Goal: Information Seeking & Learning: Learn about a topic

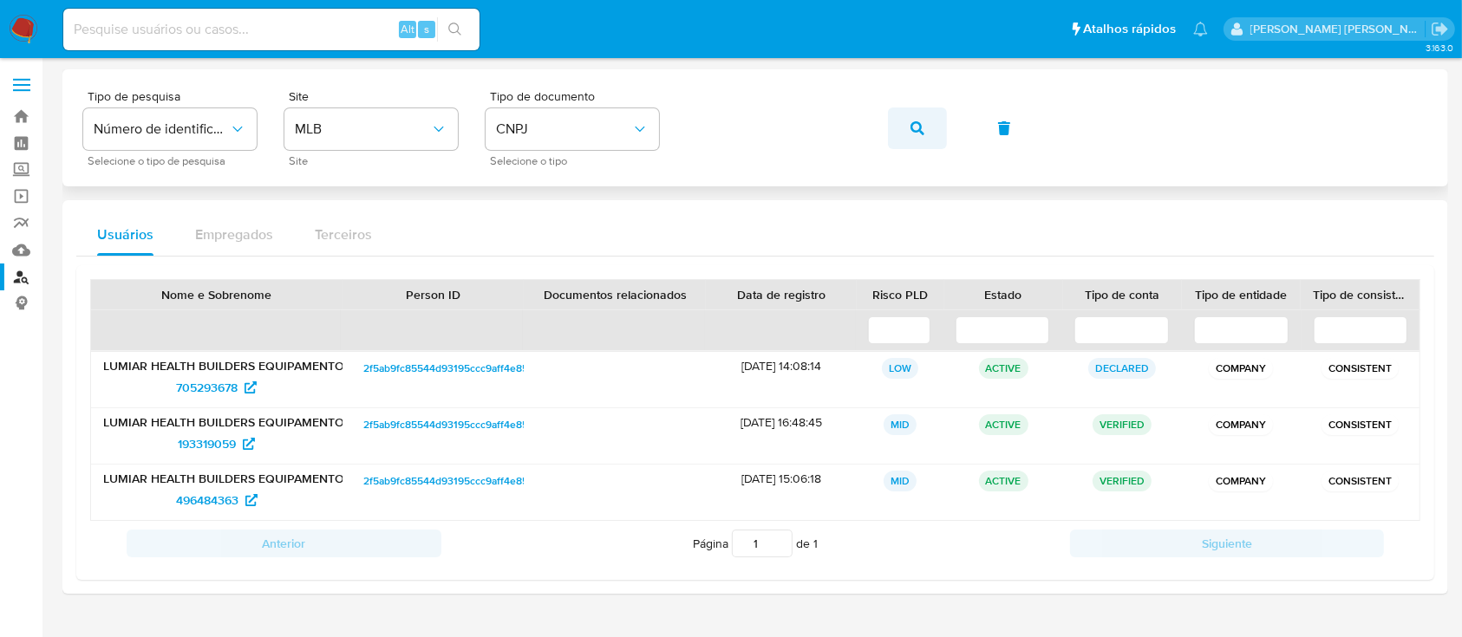
click at [914, 133] on icon "button" at bounding box center [917, 128] width 14 height 14
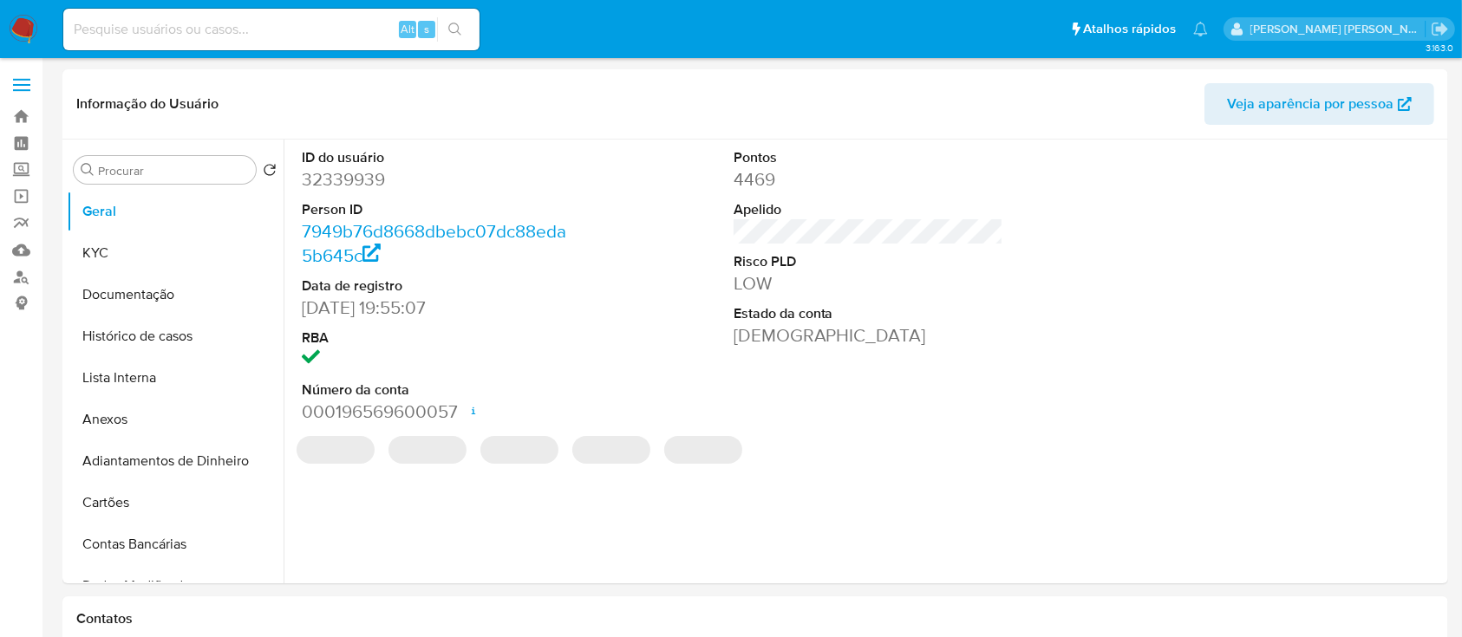
select select "10"
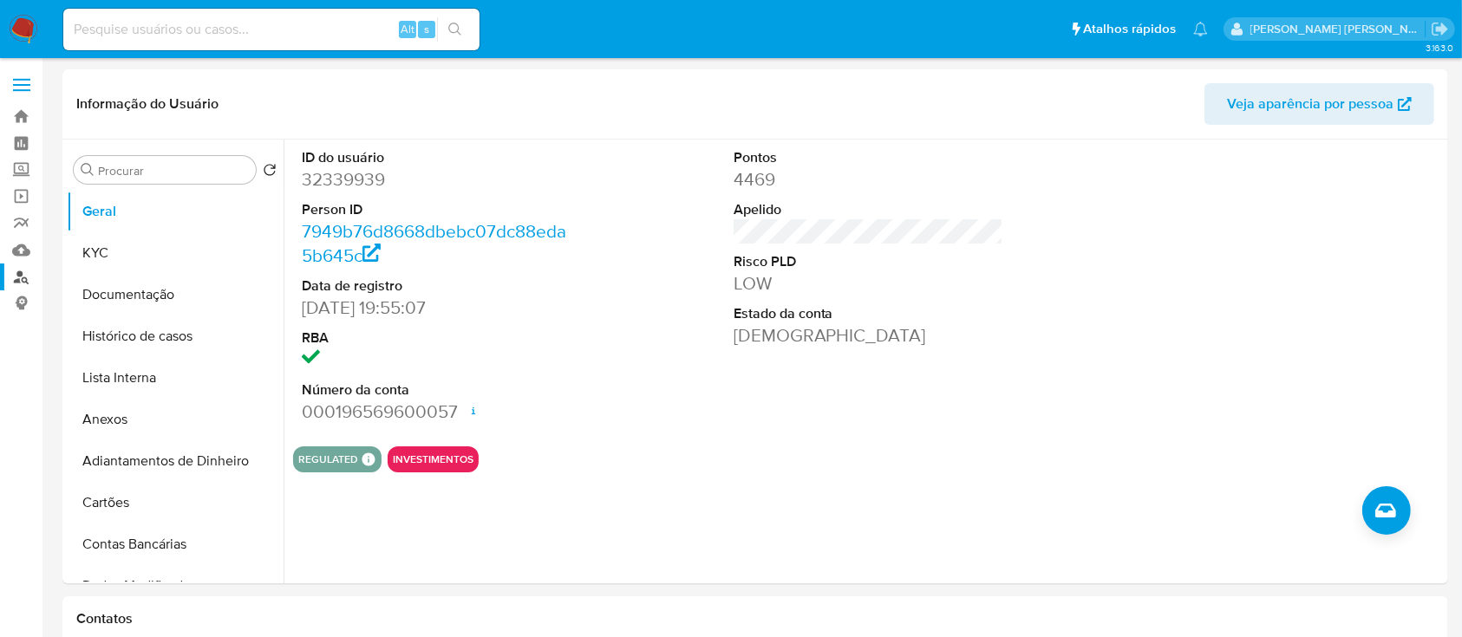
click at [0, 268] on link "Localizador de pessoas" at bounding box center [103, 277] width 206 height 27
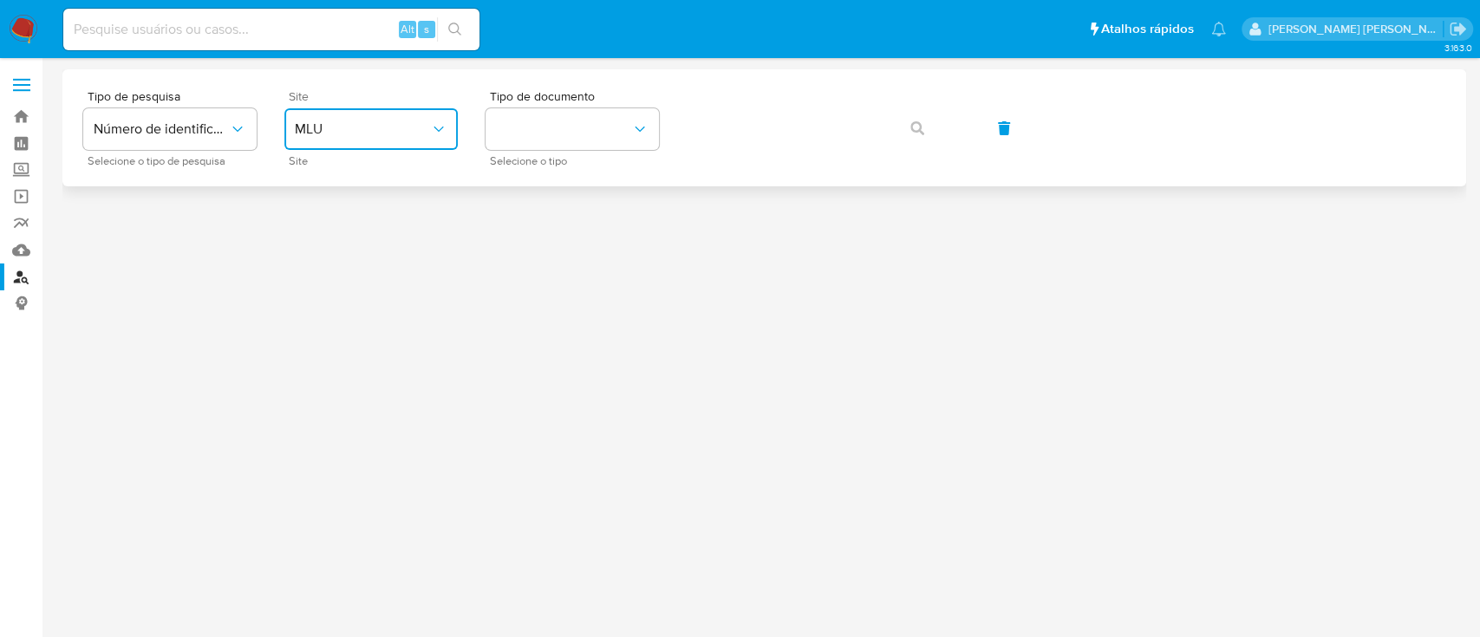
click at [347, 124] on span "MLU" at bounding box center [362, 128] width 135 height 17
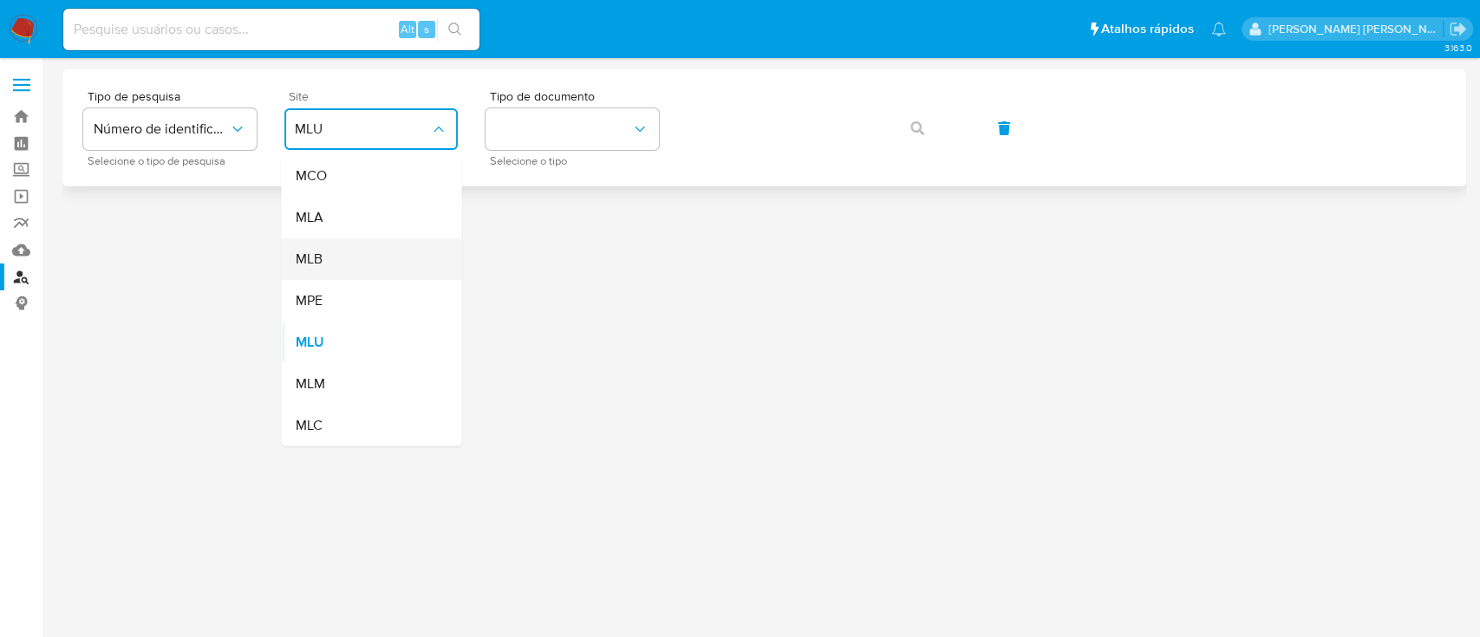
click at [345, 275] on div "MLB" at bounding box center [366, 259] width 142 height 42
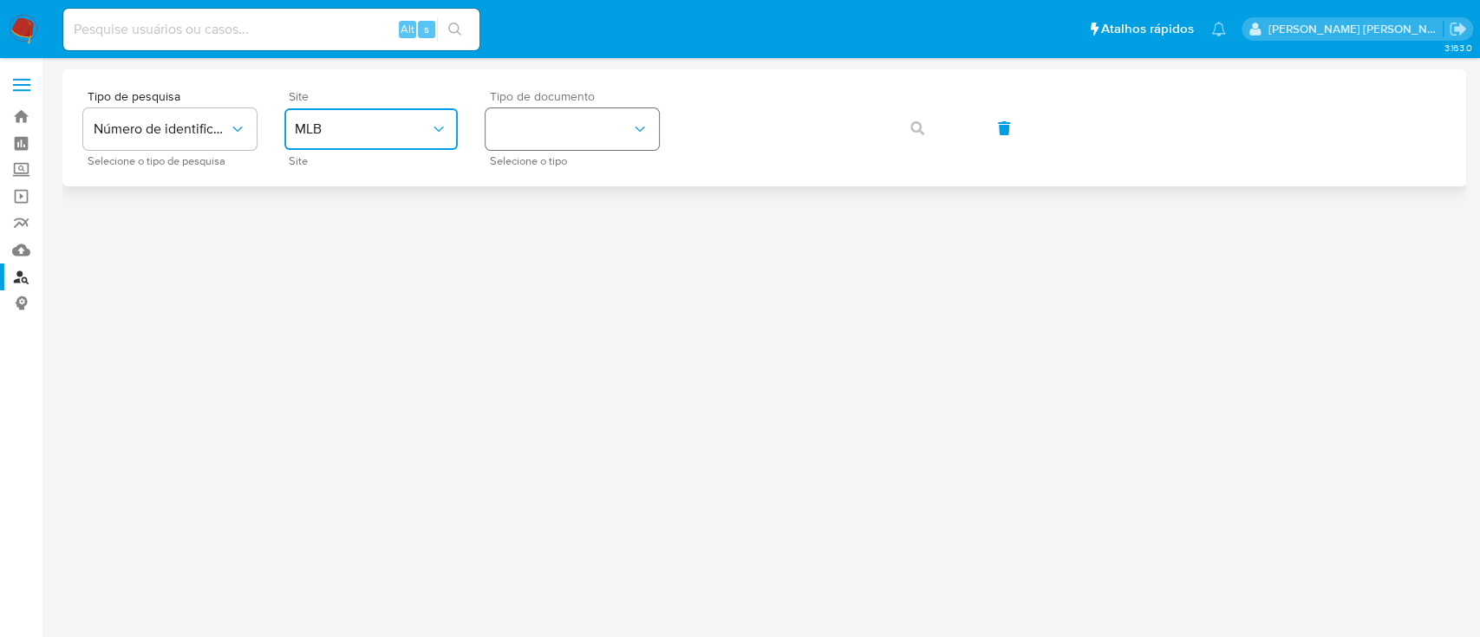
click at [543, 134] on button "identificationType" at bounding box center [571, 129] width 173 height 42
click at [548, 181] on div "CNPJ CNPJ" at bounding box center [567, 184] width 142 height 59
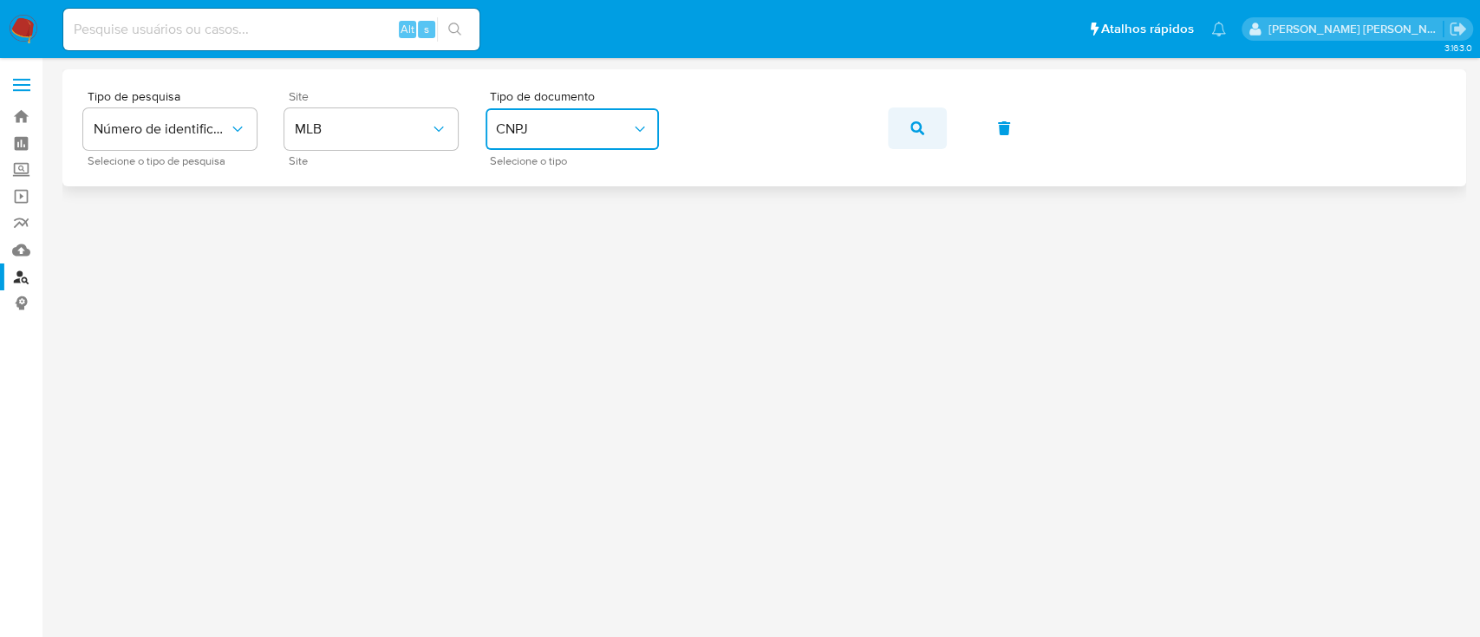
click at [905, 125] on button "button" at bounding box center [917, 128] width 59 height 42
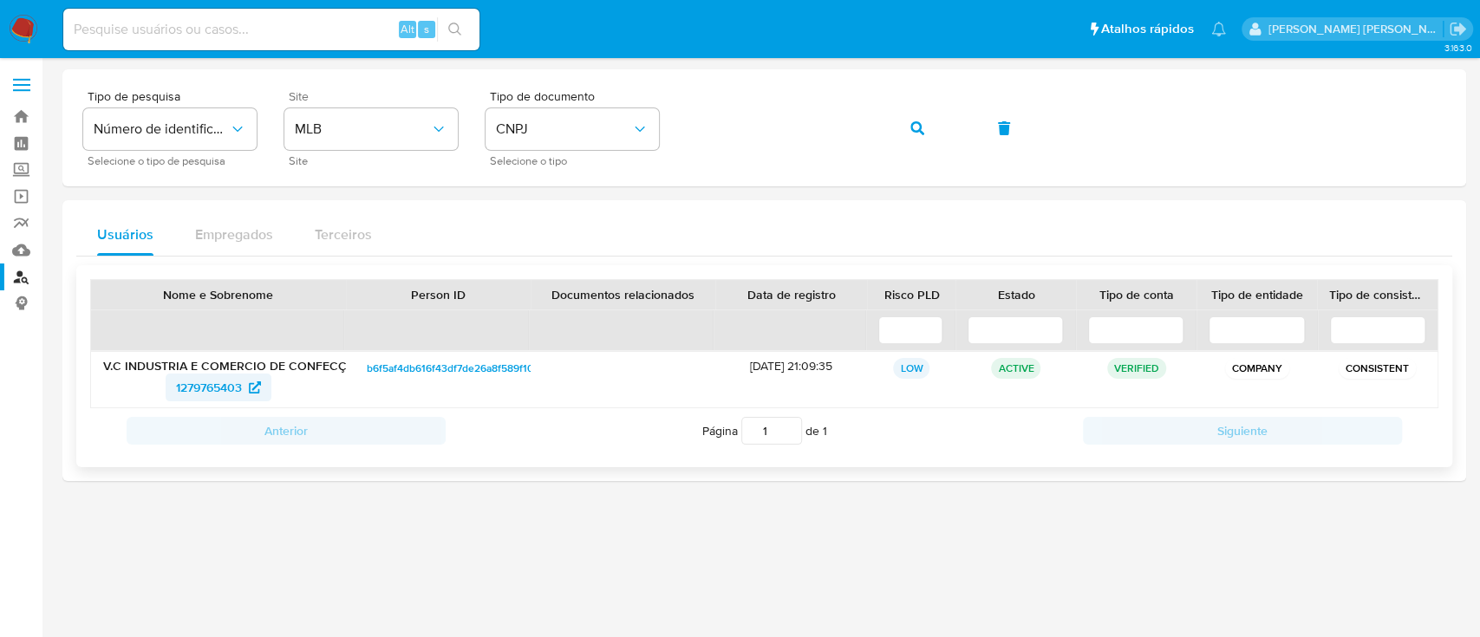
click at [246, 388] on span "1279765403" at bounding box center [218, 388] width 85 height 28
click at [572, 130] on span "CNPJ" at bounding box center [563, 128] width 135 height 17
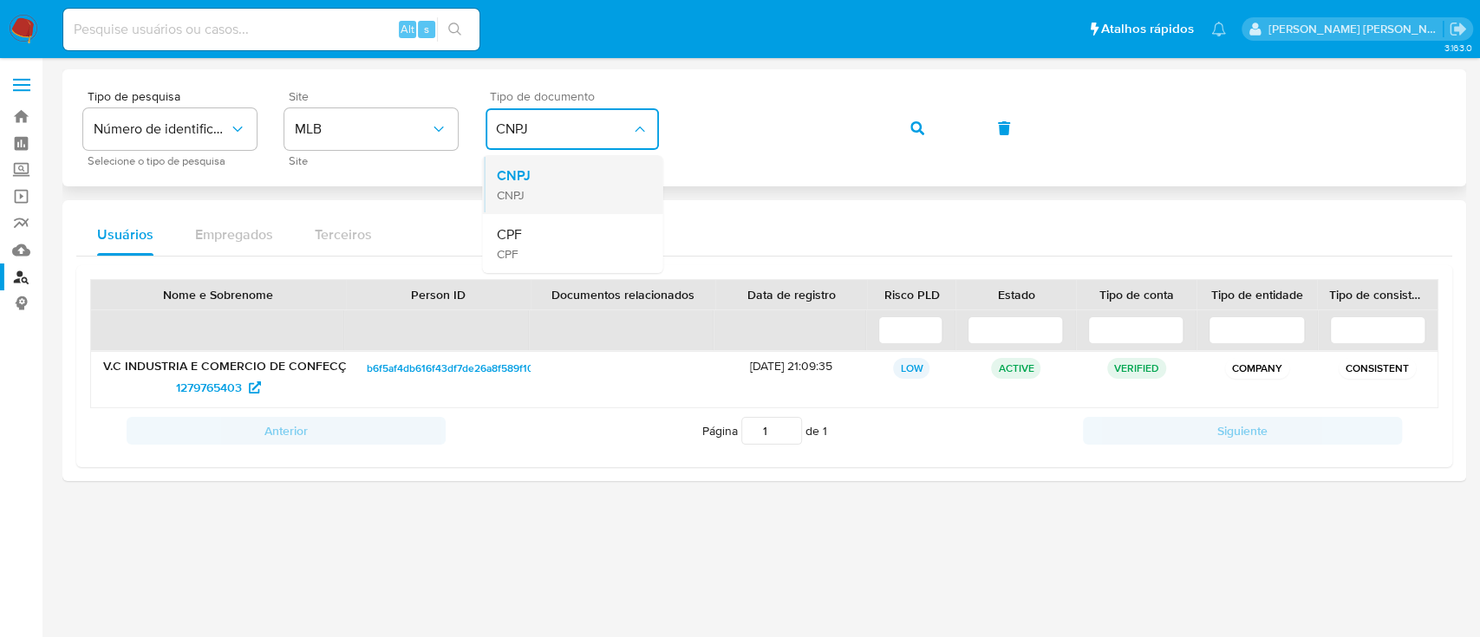
click at [607, 210] on div "CNPJ CNPJ" at bounding box center [567, 184] width 142 height 59
click at [590, 124] on span "CNPJ" at bounding box center [563, 128] width 135 height 17
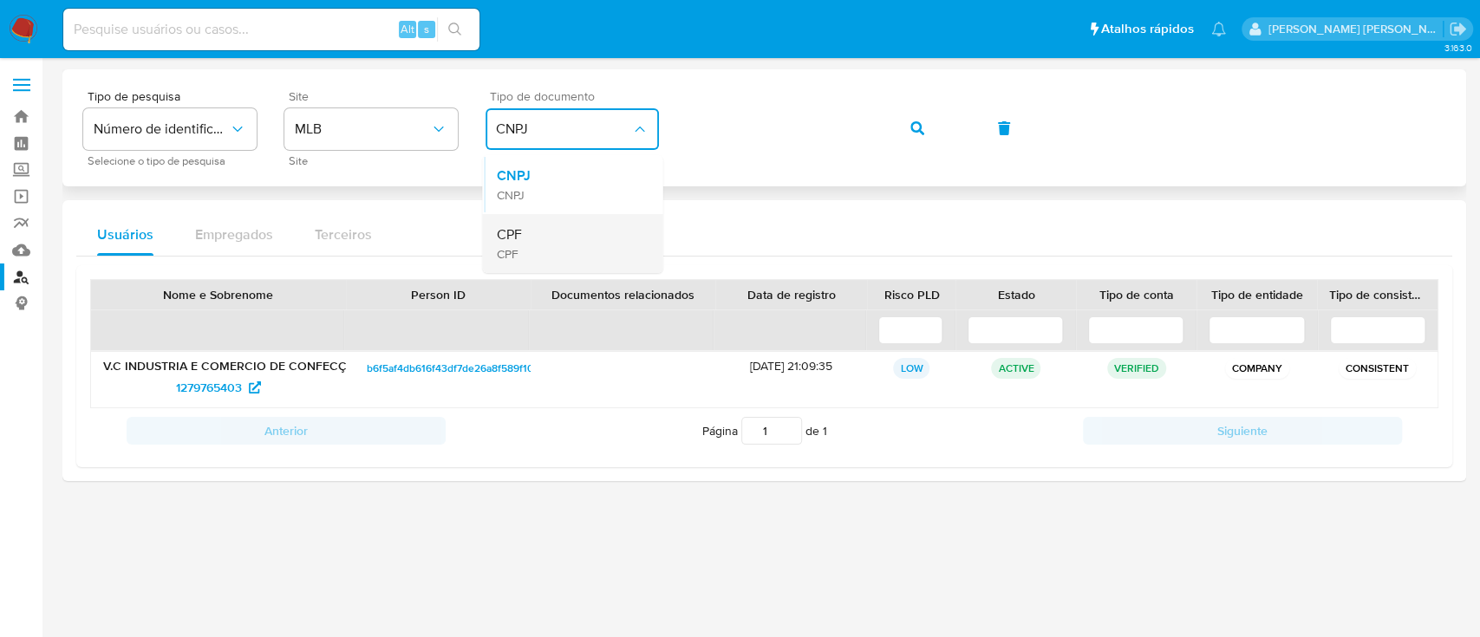
click at [556, 241] on div "CPF CPF" at bounding box center [567, 243] width 142 height 59
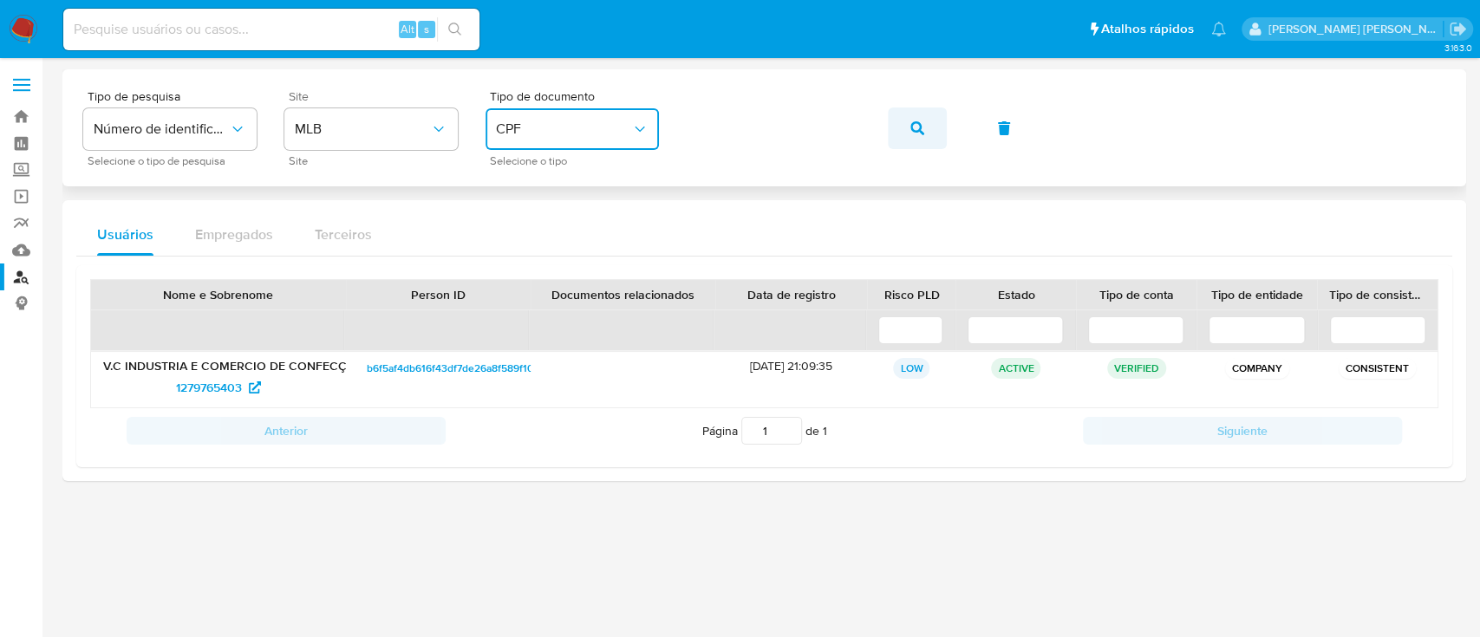
click at [900, 134] on button "button" at bounding box center [917, 128] width 59 height 42
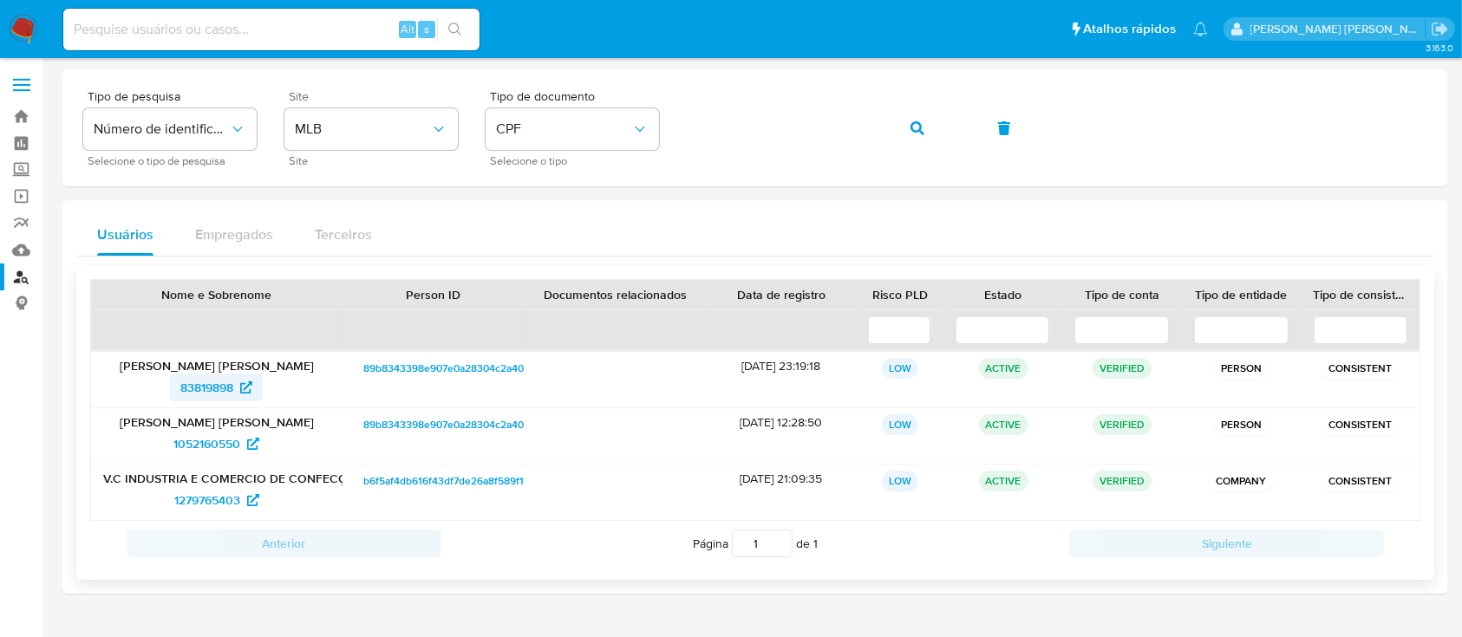
click at [215, 380] on span "83819898" at bounding box center [206, 388] width 53 height 28
click at [204, 381] on span "83819898" at bounding box center [206, 388] width 53 height 28
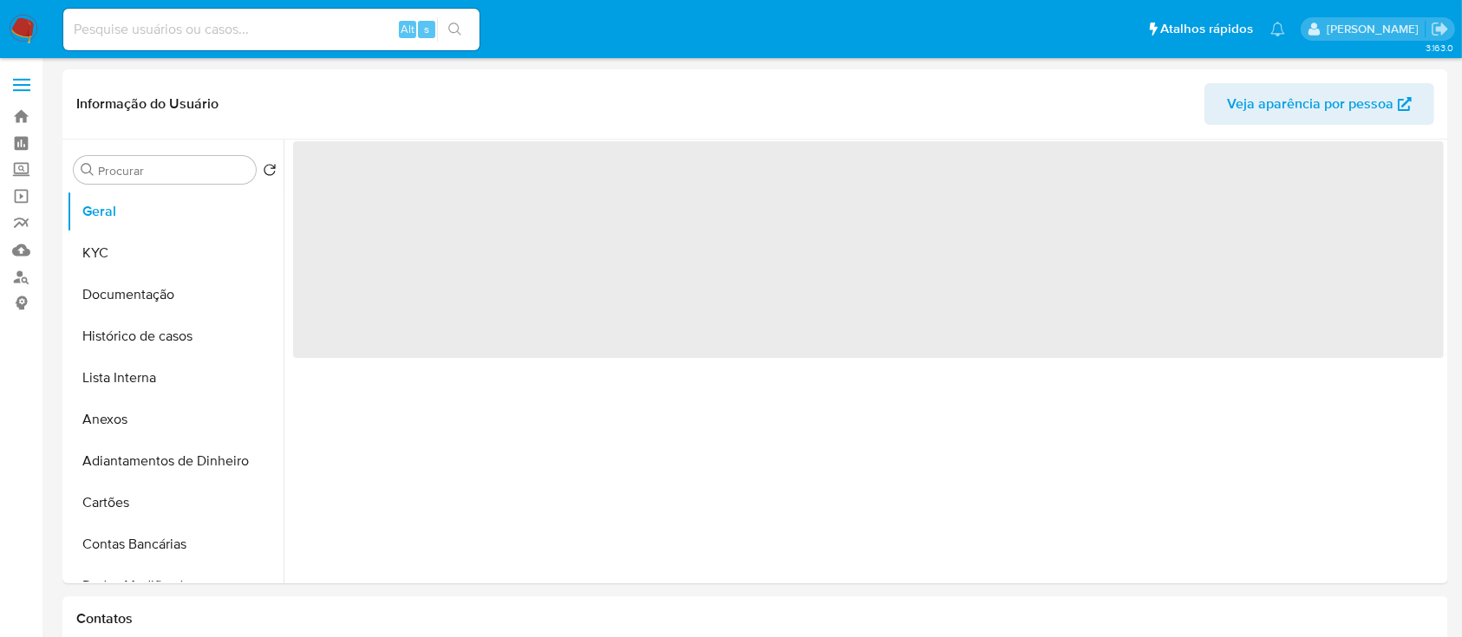
select select "10"
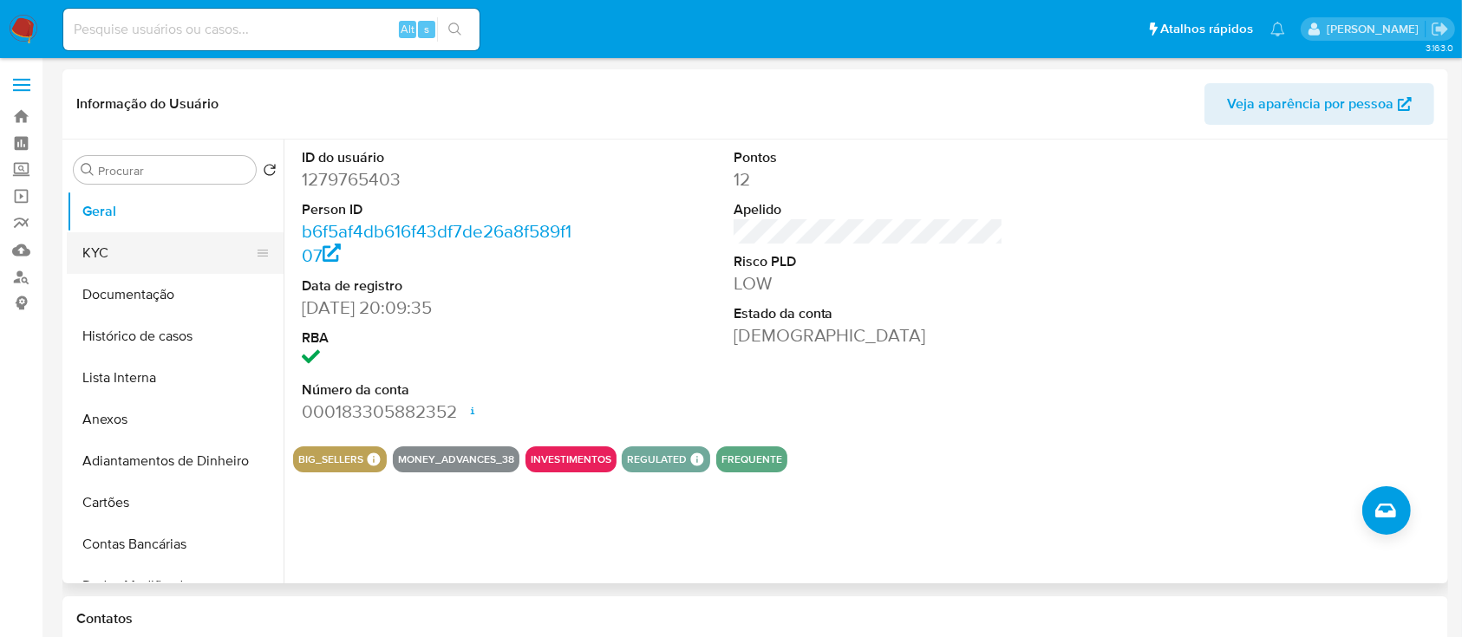
click at [185, 260] on button "KYC" at bounding box center [168, 253] width 203 height 42
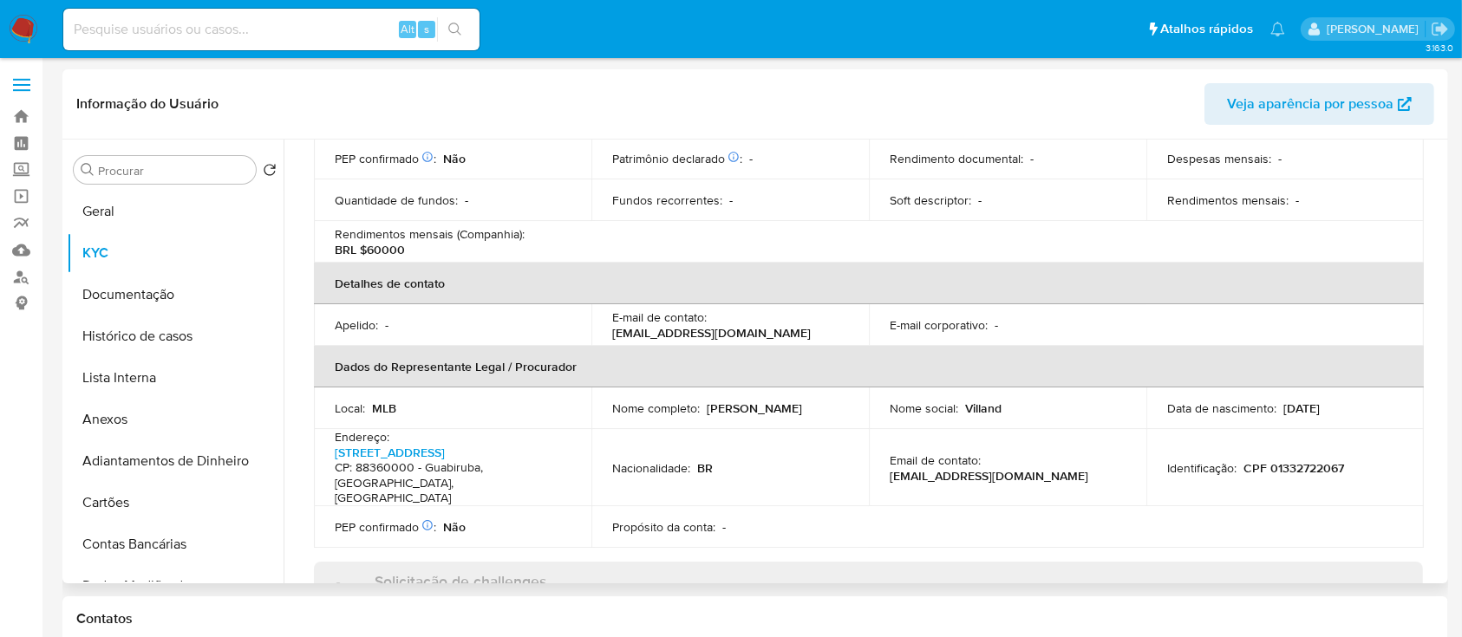
scroll to position [115, 0]
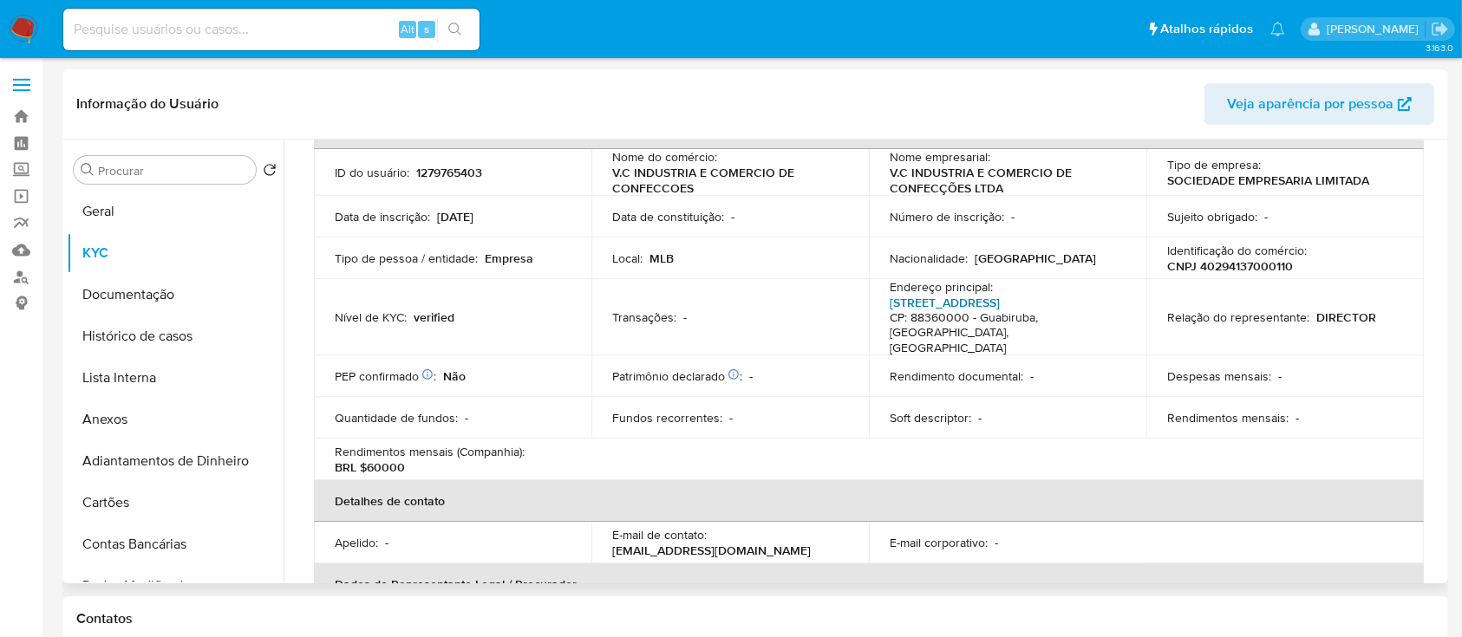
click at [1000, 301] on link "Rua Guabiruba Sul 2466, Guabiruba Sul" at bounding box center [944, 302] width 110 height 17
click at [1221, 275] on td "Identificação do comércio : CNPJ 40294137000110" at bounding box center [1284, 259] width 277 height 42
click at [1232, 266] on p "CNPJ 40294137000110" at bounding box center [1230, 266] width 126 height 16
copy p "40294137000110"
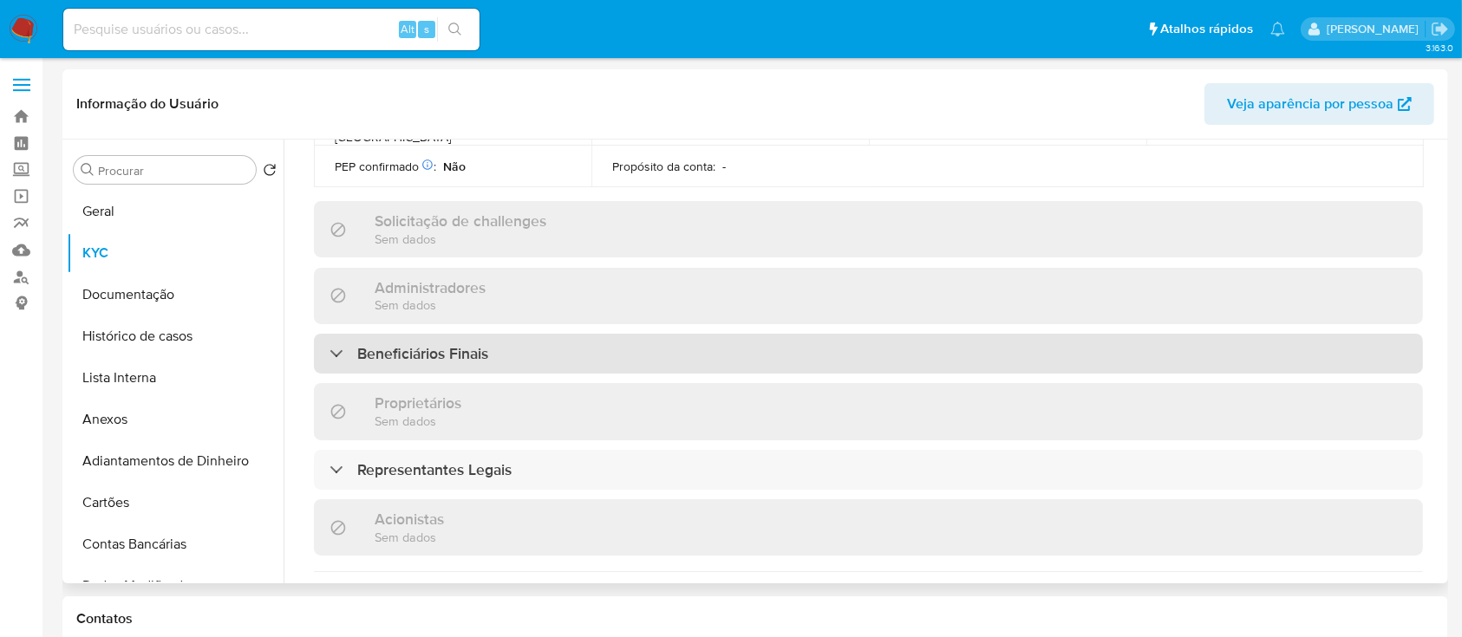
click at [640, 334] on div "Beneficiários Finais" at bounding box center [868, 354] width 1109 height 40
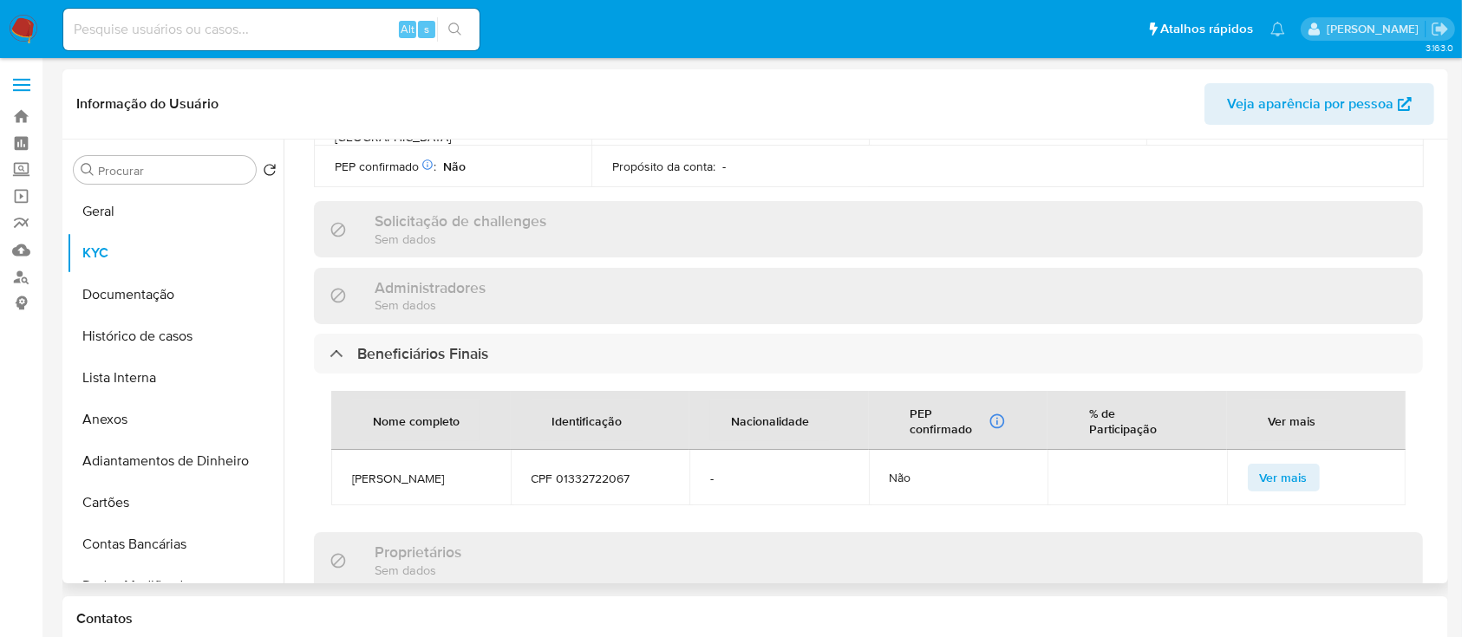
scroll to position [809, 0]
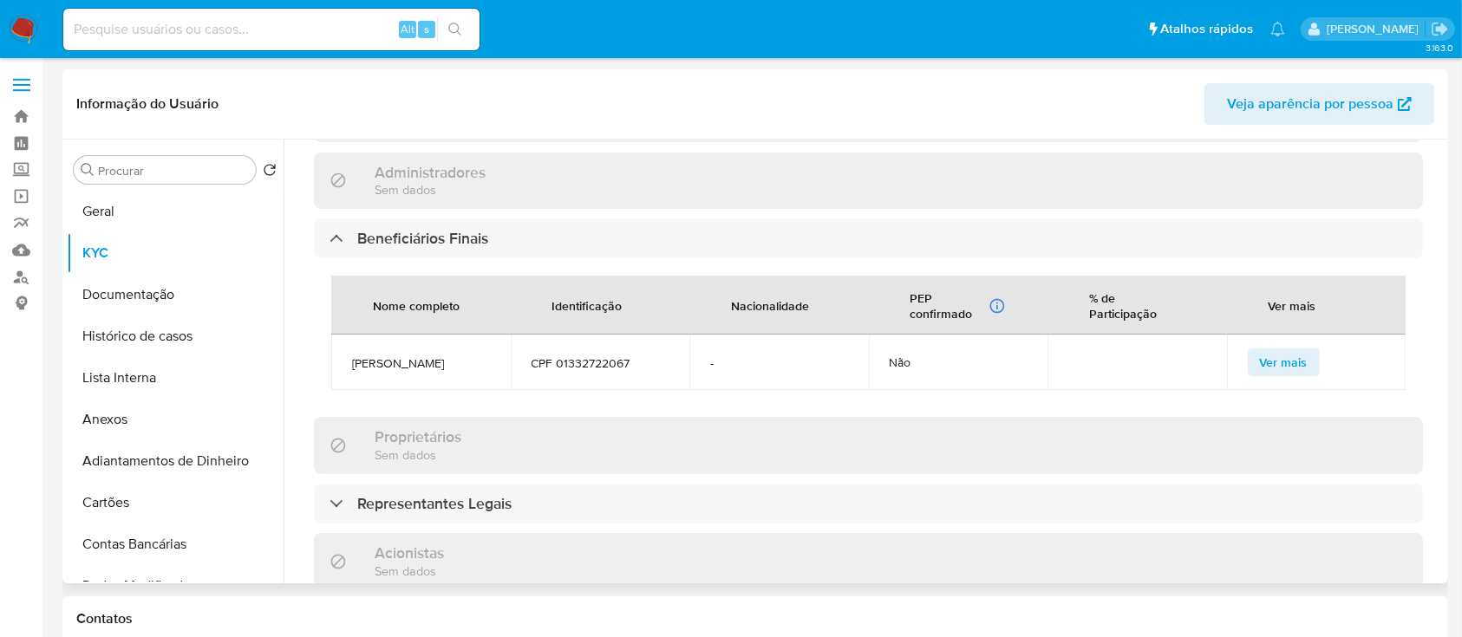
click at [588, 355] on span "CPF 01332722067" at bounding box center [600, 363] width 138 height 16
copy span "01332722067"
click at [95, 288] on button "Documentação" at bounding box center [168, 295] width 203 height 42
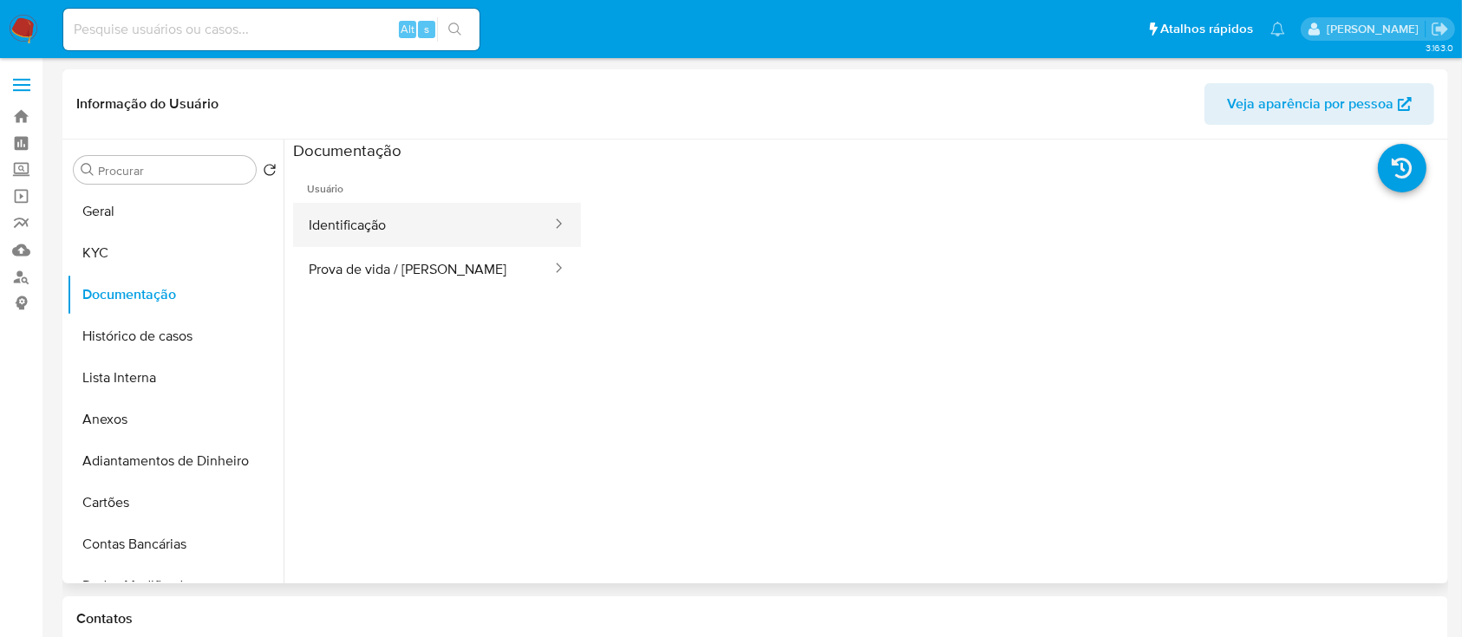
click at [501, 235] on button "Identificação" at bounding box center [423, 225] width 260 height 44
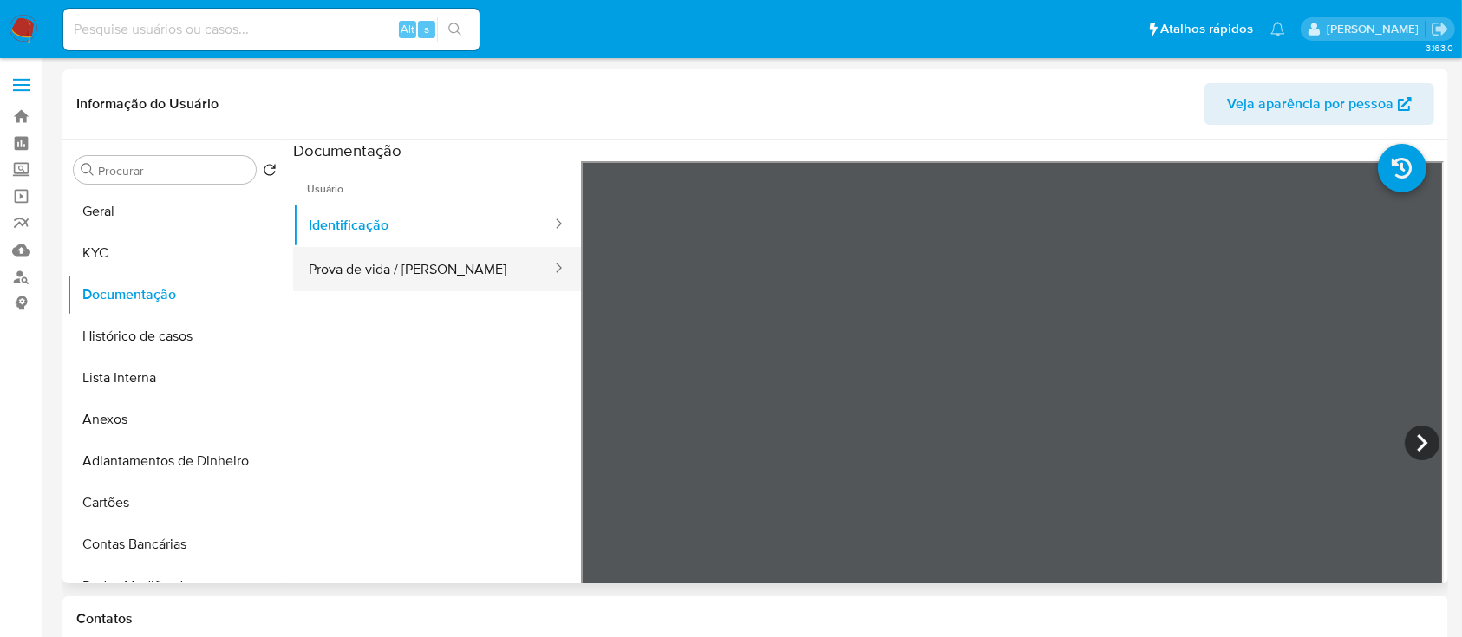
click at [440, 277] on button "Prova de vida / [PERSON_NAME]" at bounding box center [423, 269] width 260 height 44
click at [373, 254] on button "Prova de vida / [PERSON_NAME]" at bounding box center [423, 269] width 260 height 44
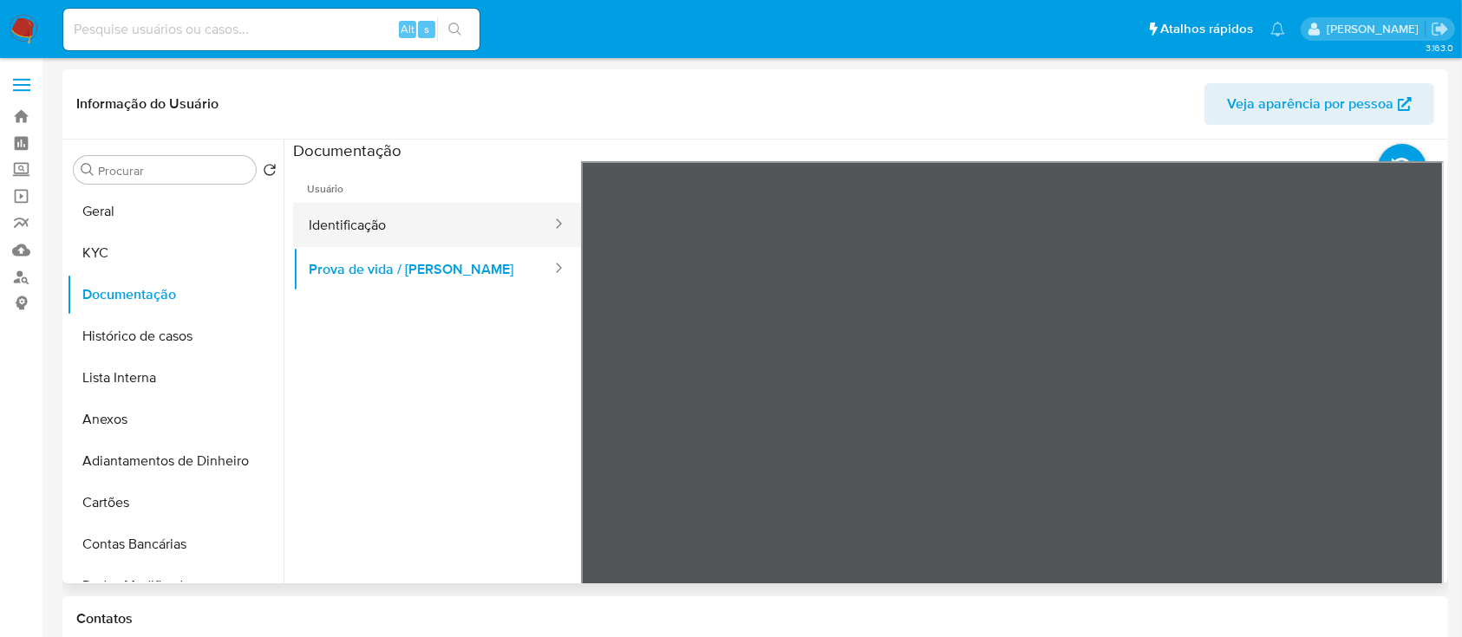
click at [380, 232] on button "Identificação" at bounding box center [423, 225] width 260 height 44
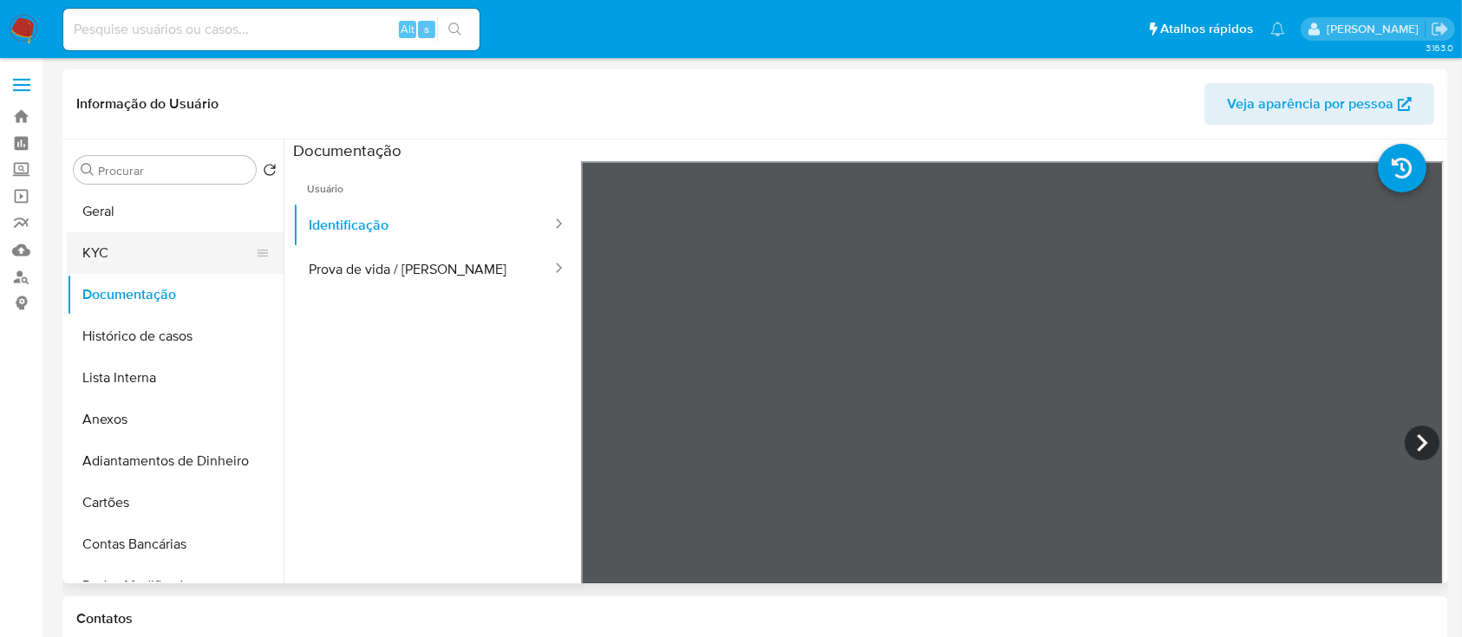
click at [144, 244] on button "KYC" at bounding box center [168, 253] width 203 height 42
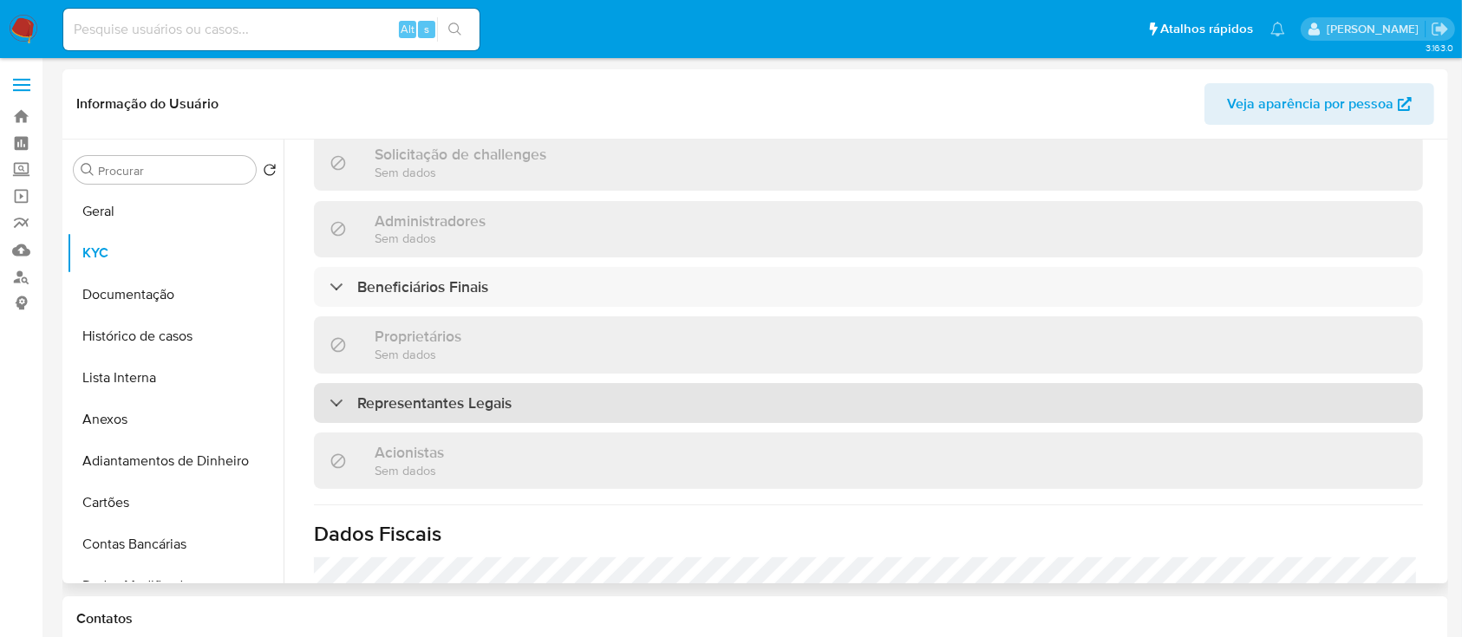
click at [485, 394] on h3 "Representantes Legais" at bounding box center [434, 403] width 154 height 19
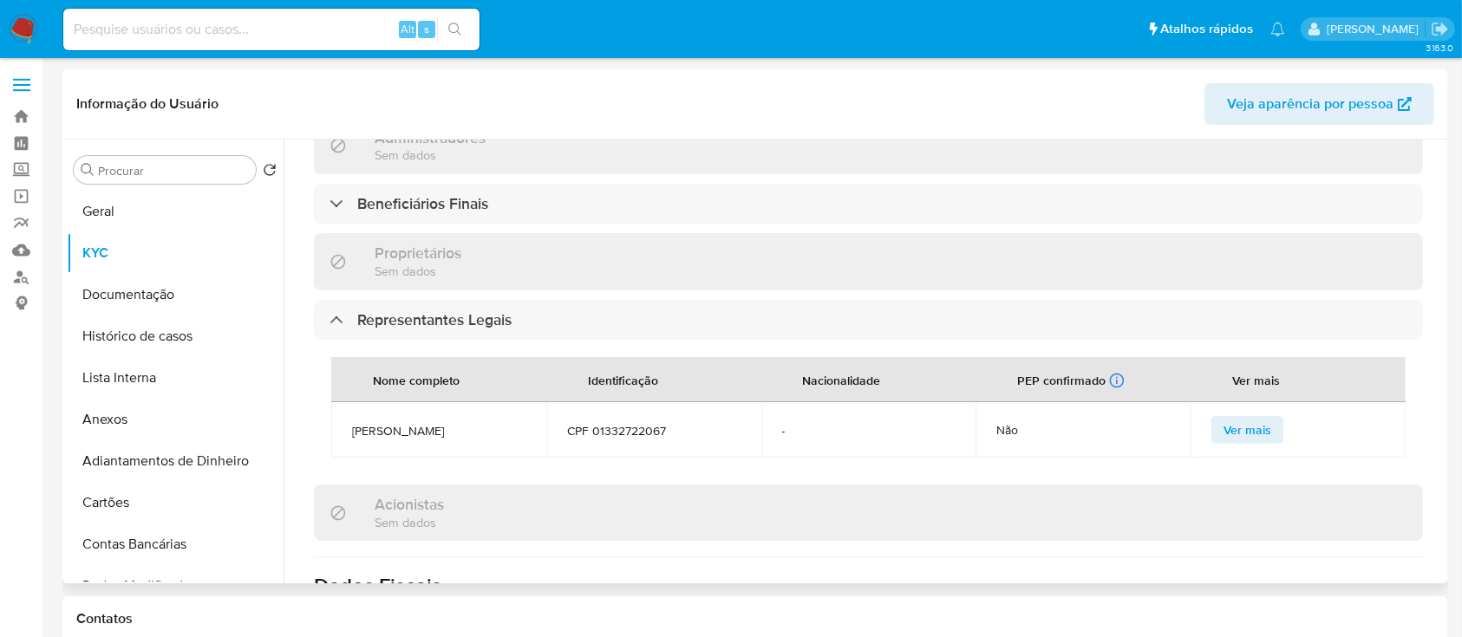
scroll to position [876, 0]
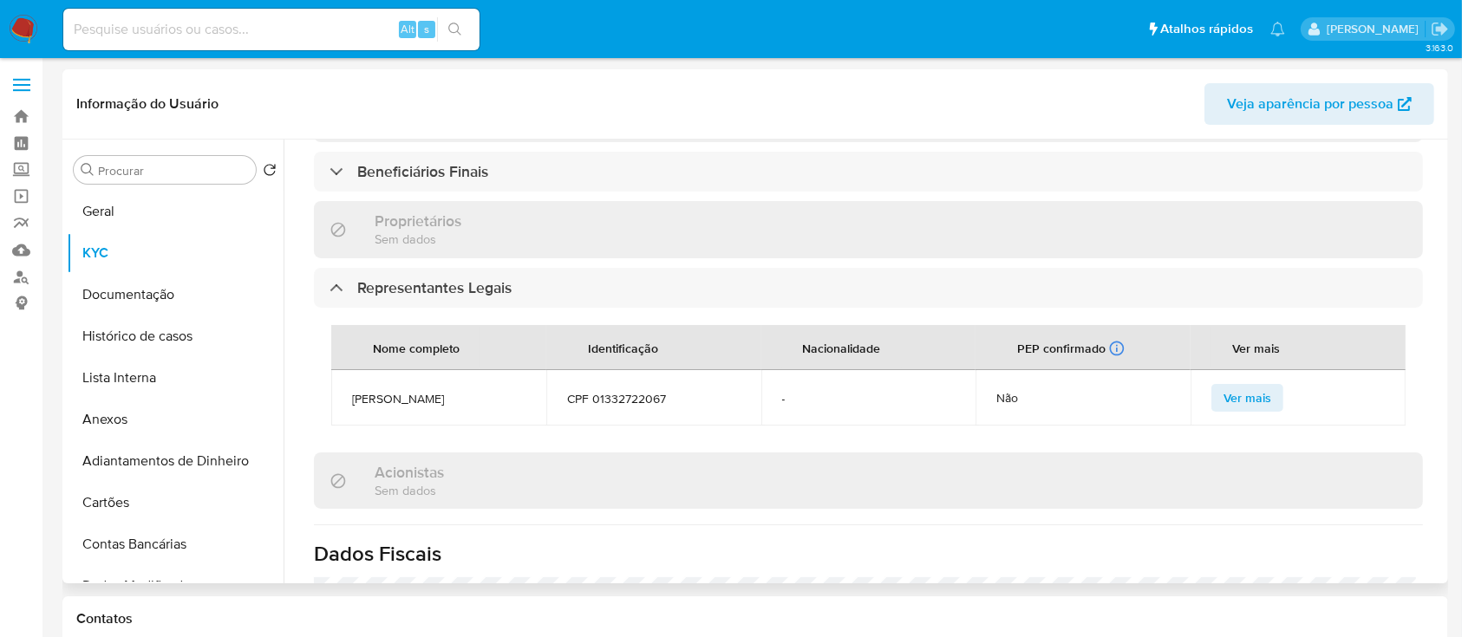
click at [427, 391] on span "VANESSA BRAGA CARDOZO" at bounding box center [438, 399] width 173 height 16
copy span "VANESSA BRAGA CARDOZO"
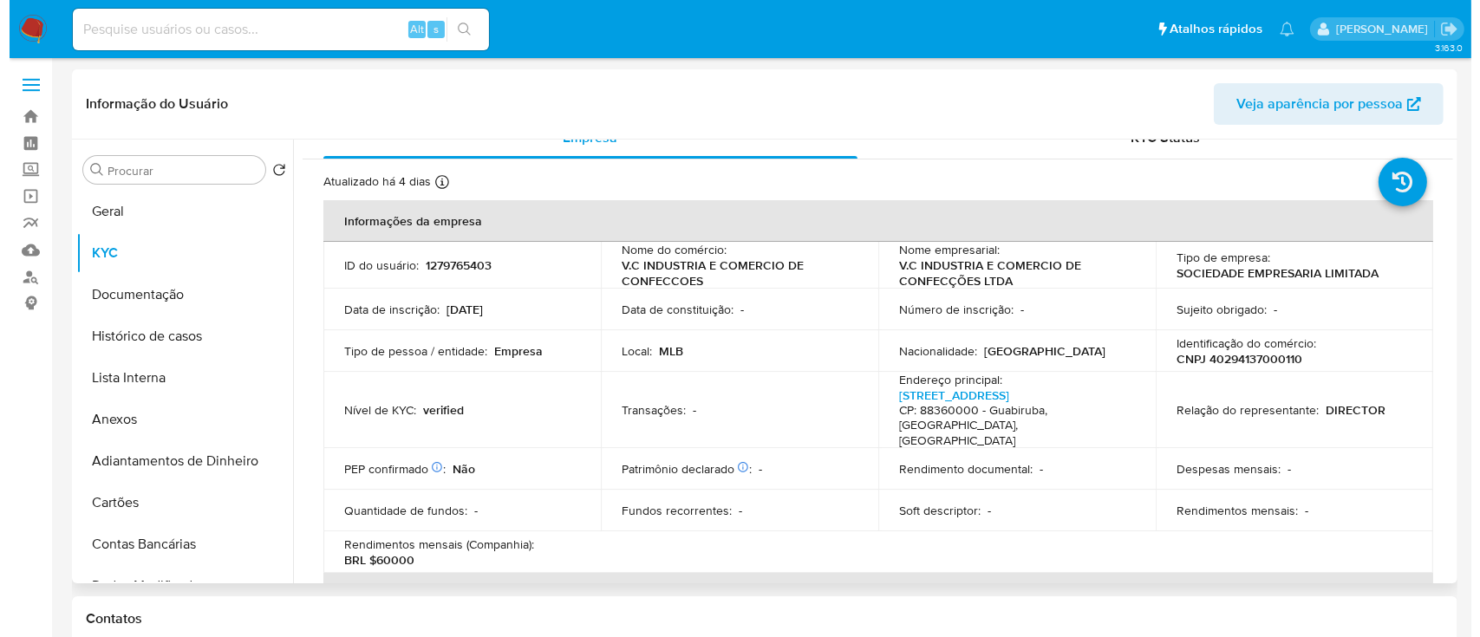
scroll to position [0, 0]
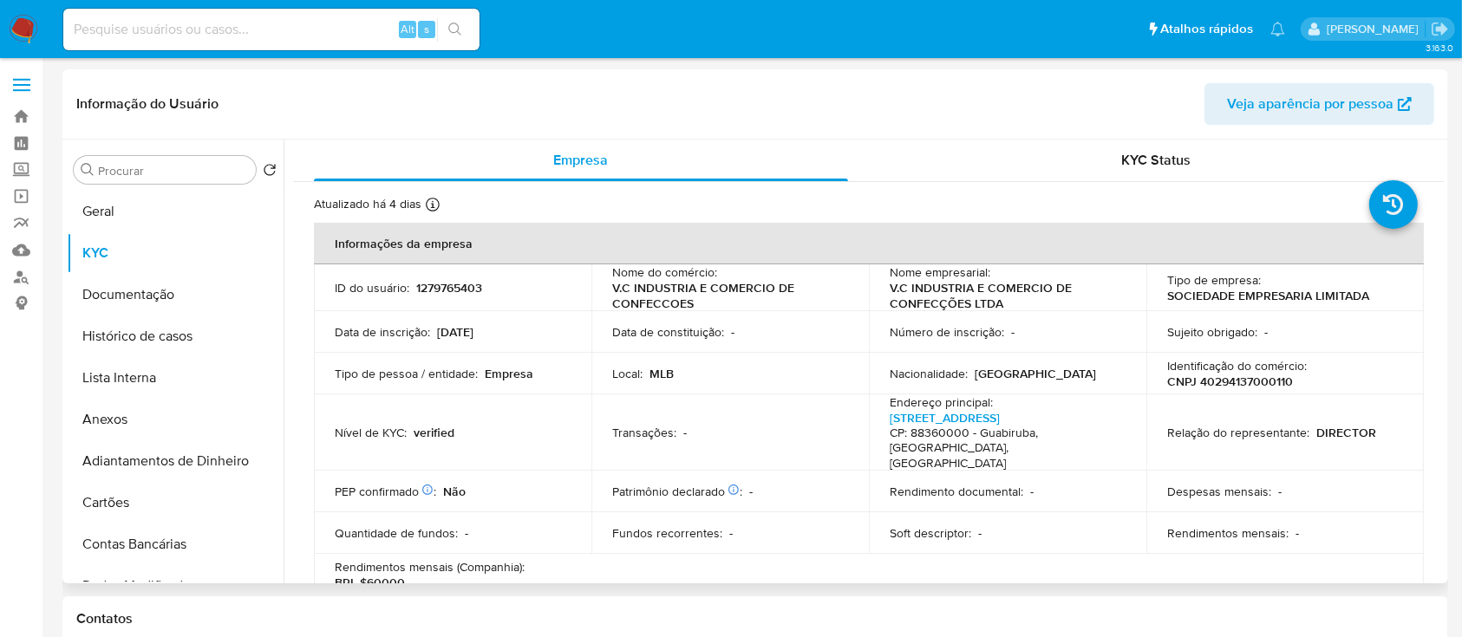
click at [1247, 381] on p "CNPJ 40294137000110" at bounding box center [1230, 382] width 126 height 16
copy p "40294137000110"
click at [124, 206] on button "Geral" at bounding box center [168, 212] width 203 height 42
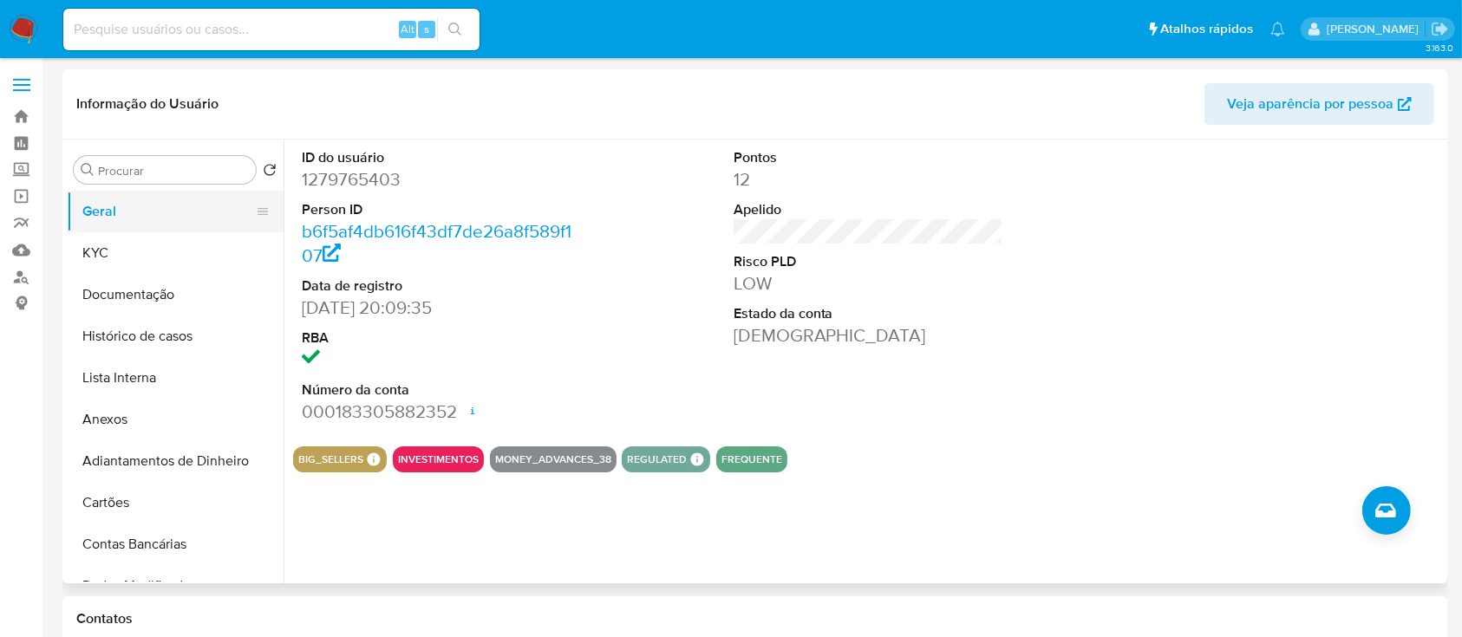
click at [98, 227] on button "Geral" at bounding box center [168, 212] width 203 height 42
click at [164, 343] on button "Histórico de casos" at bounding box center [168, 337] width 203 height 42
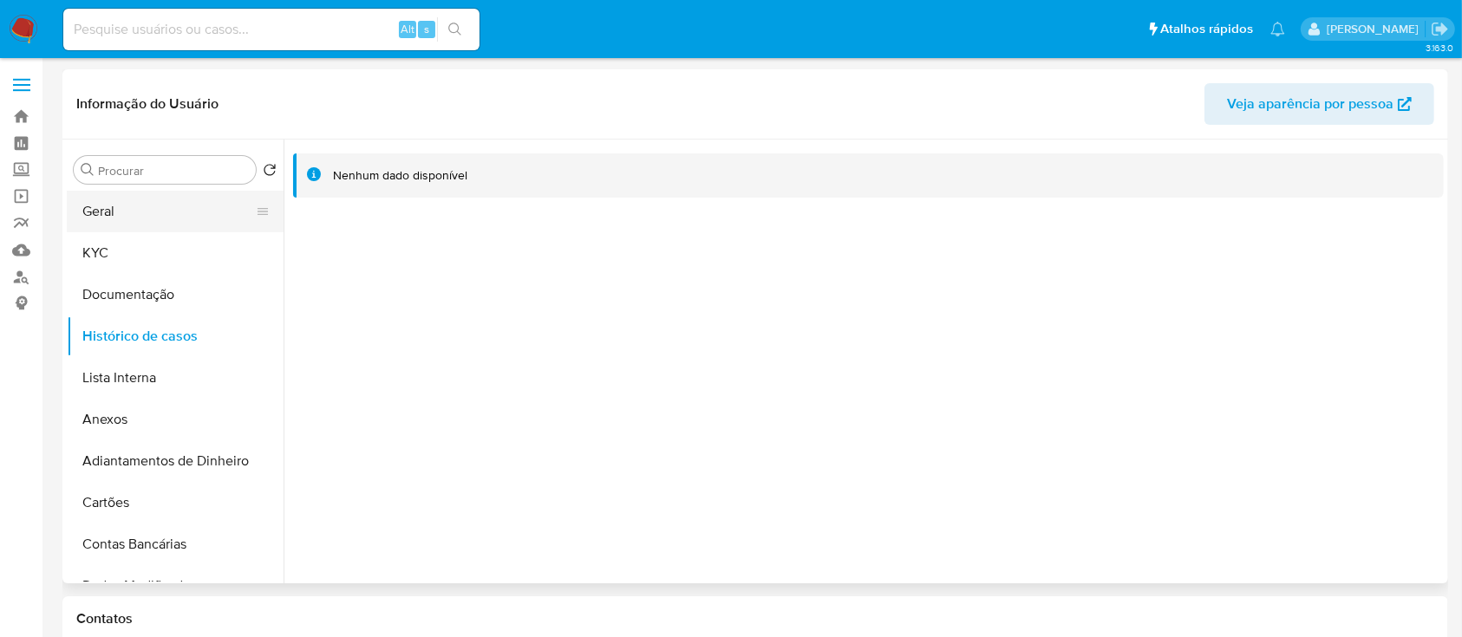
click at [132, 225] on button "Geral" at bounding box center [168, 212] width 203 height 42
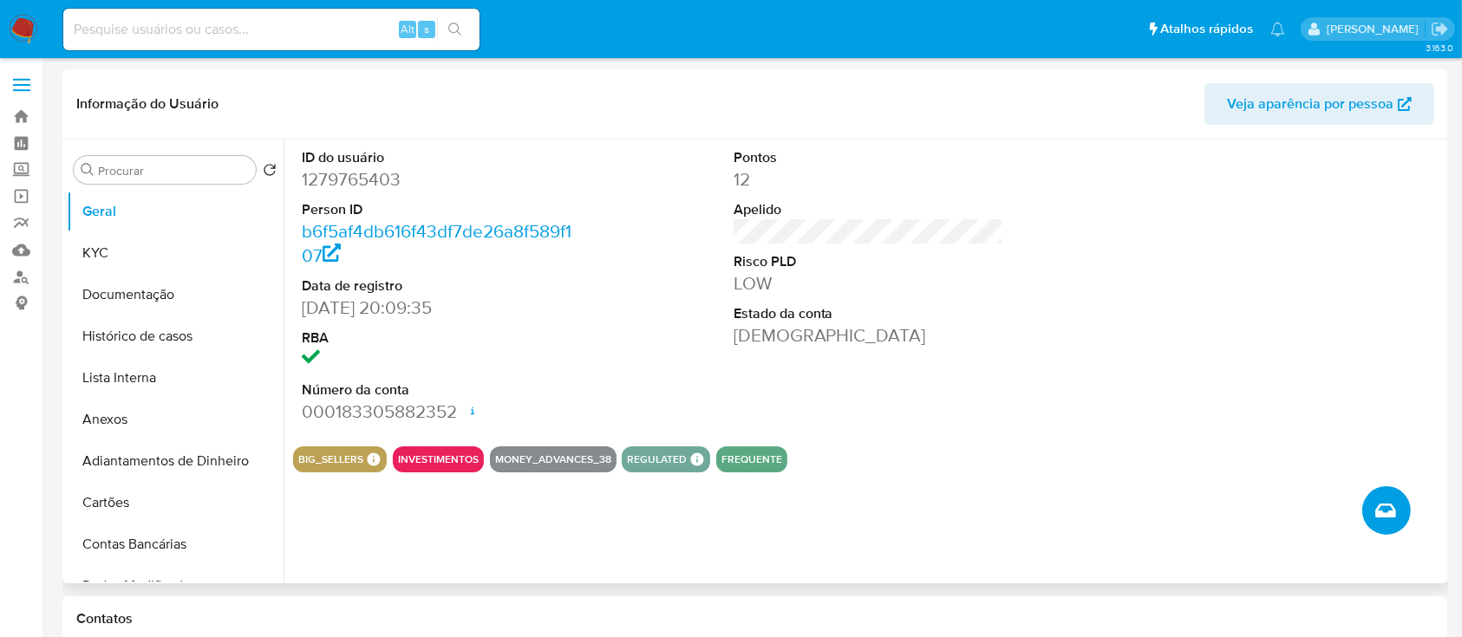
click at [1384, 514] on icon "Criar caso manual" at bounding box center [1385, 511] width 21 height 14
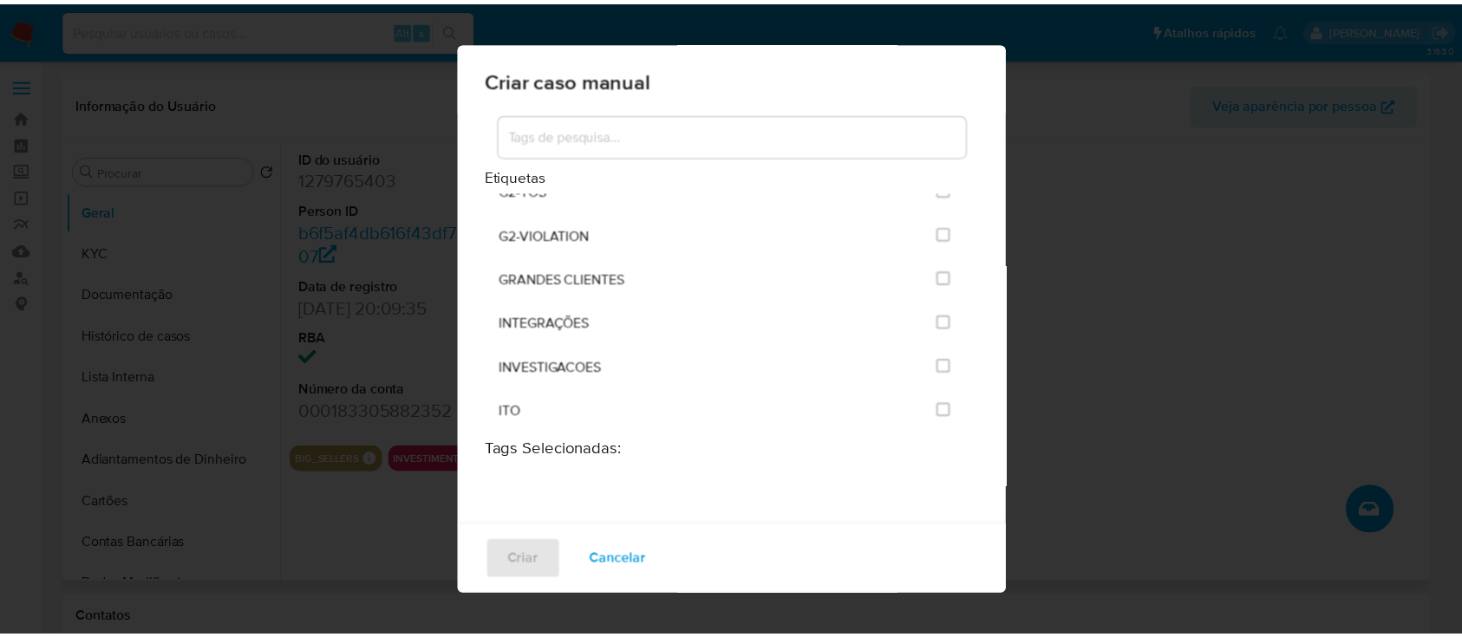
scroll to position [1387, 0]
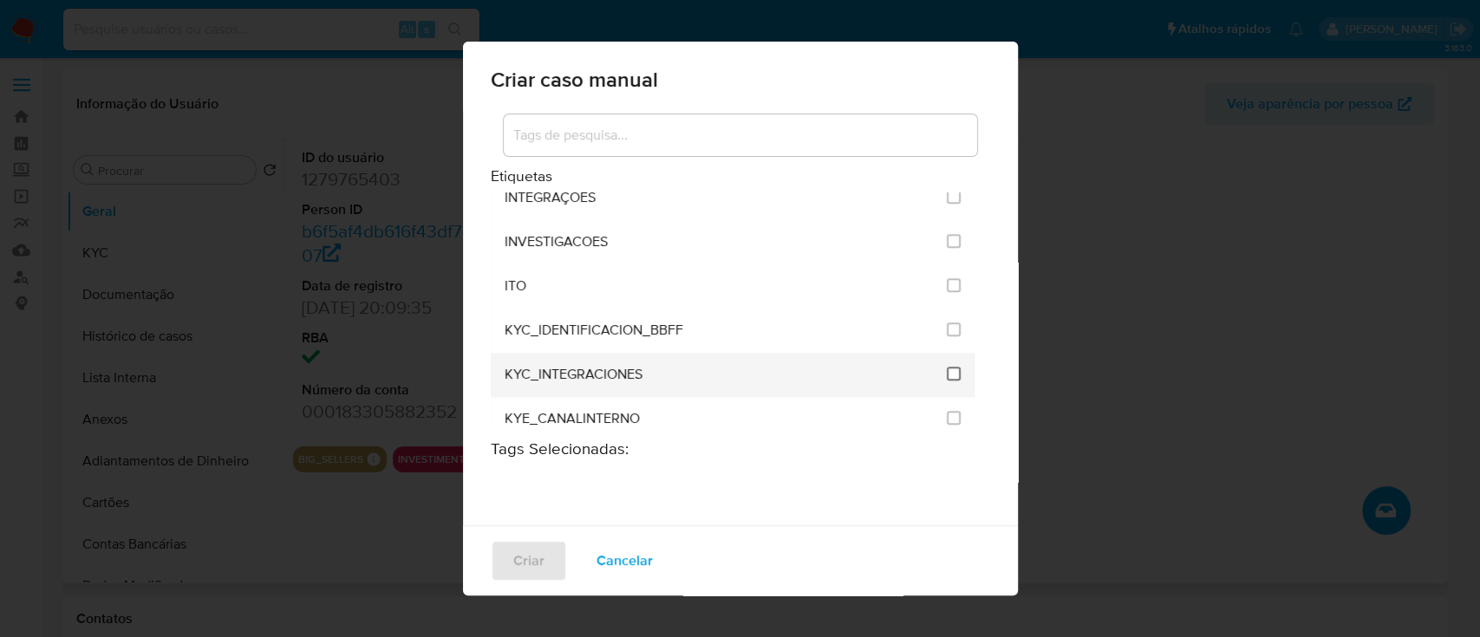
click at [947, 367] on input "2093" at bounding box center [954, 374] width 14 height 14
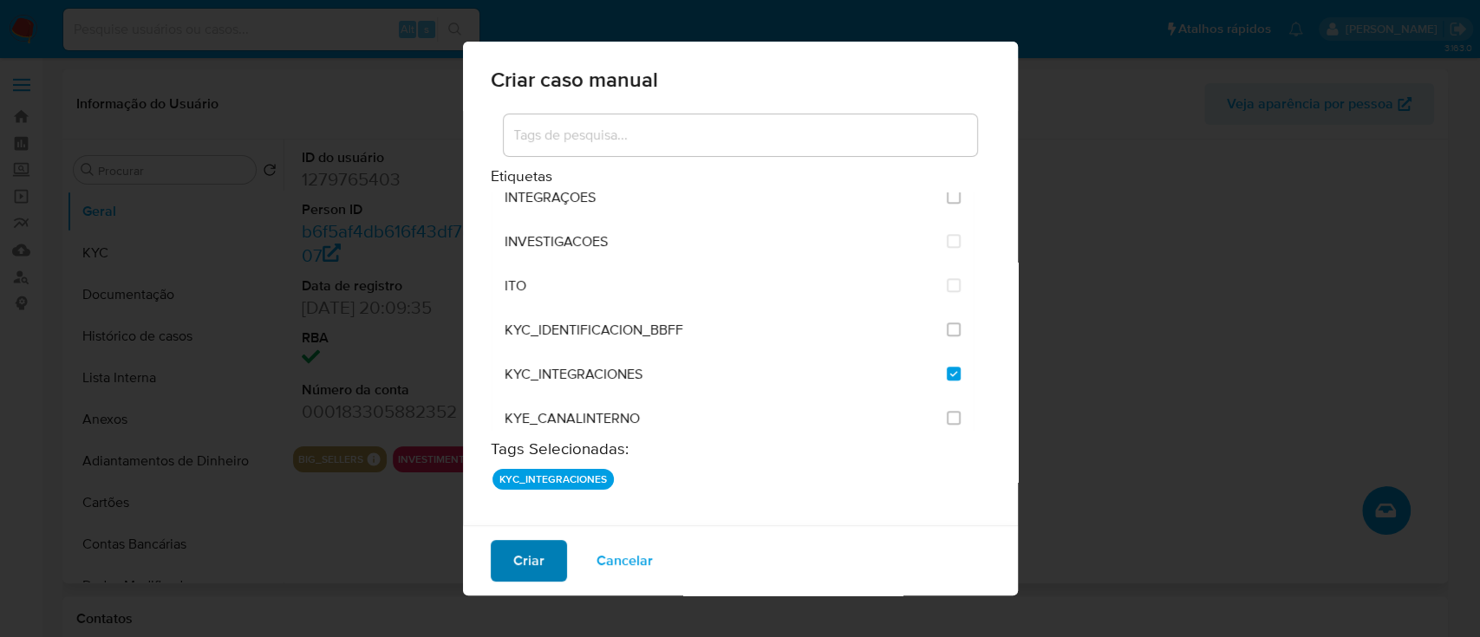
click at [531, 562] on span "Criar" at bounding box center [528, 561] width 31 height 38
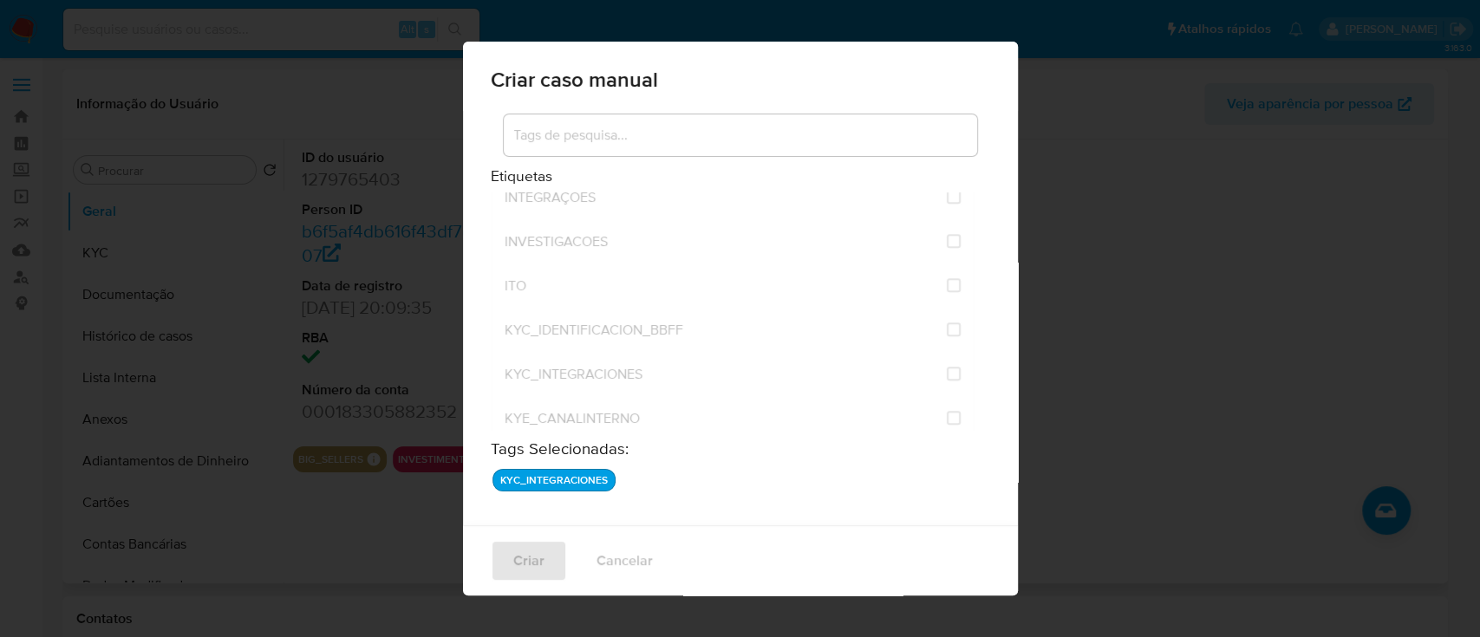
checkbox input "false"
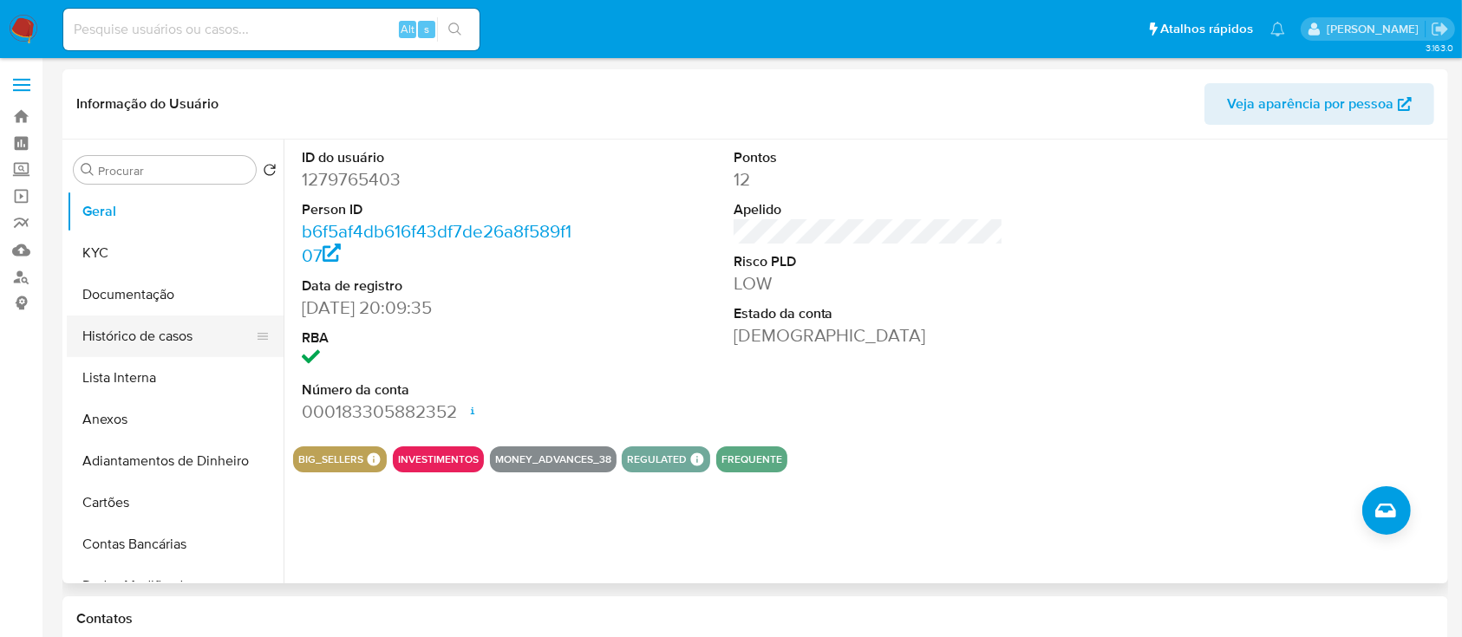
click at [120, 325] on button "Histórico de casos" at bounding box center [168, 337] width 203 height 42
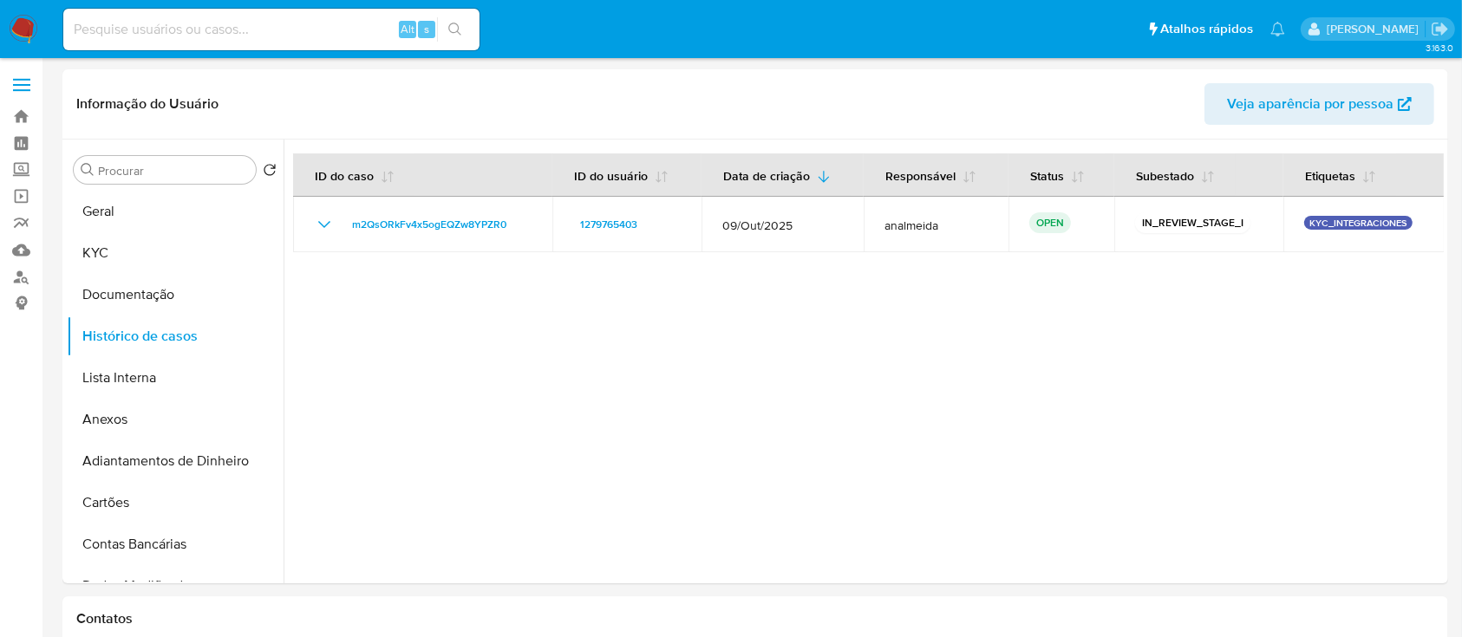
click at [615, 349] on div at bounding box center [863, 362] width 1160 height 444
click at [166, 420] on button "Anexos" at bounding box center [168, 420] width 203 height 42
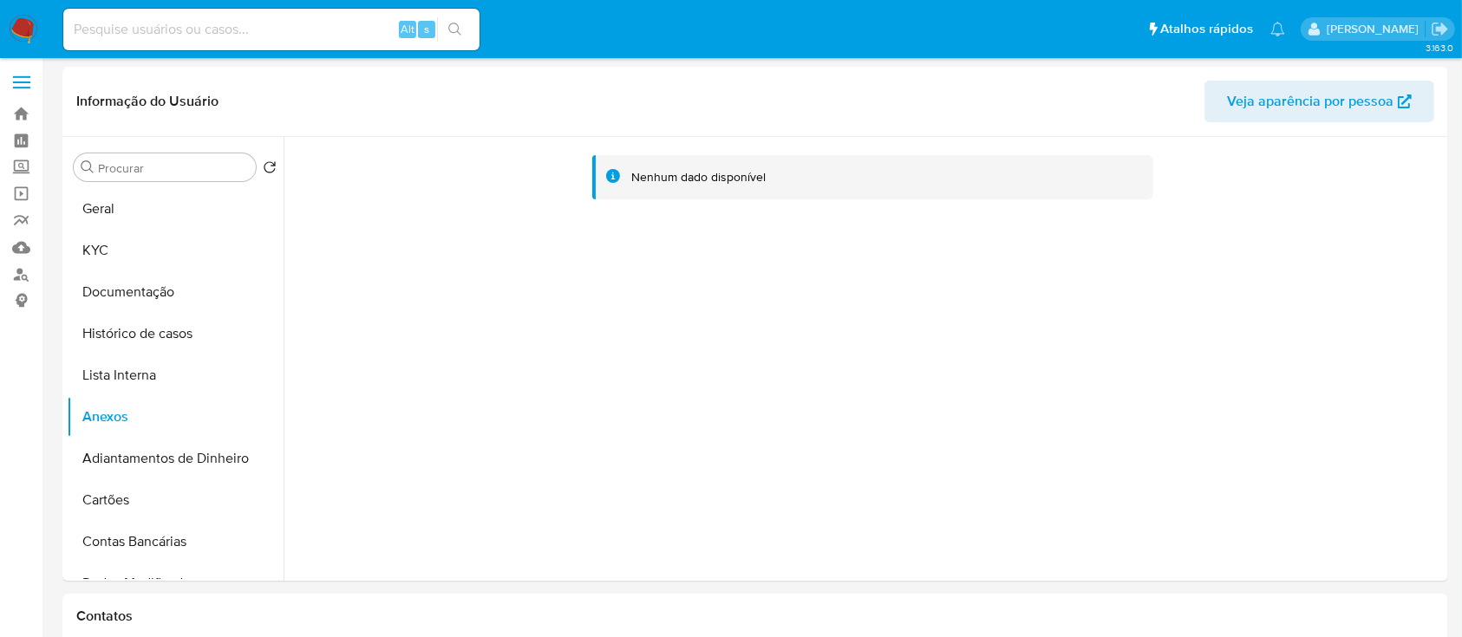
scroll to position [0, 0]
click at [141, 344] on button "Histórico de casos" at bounding box center [168, 337] width 203 height 42
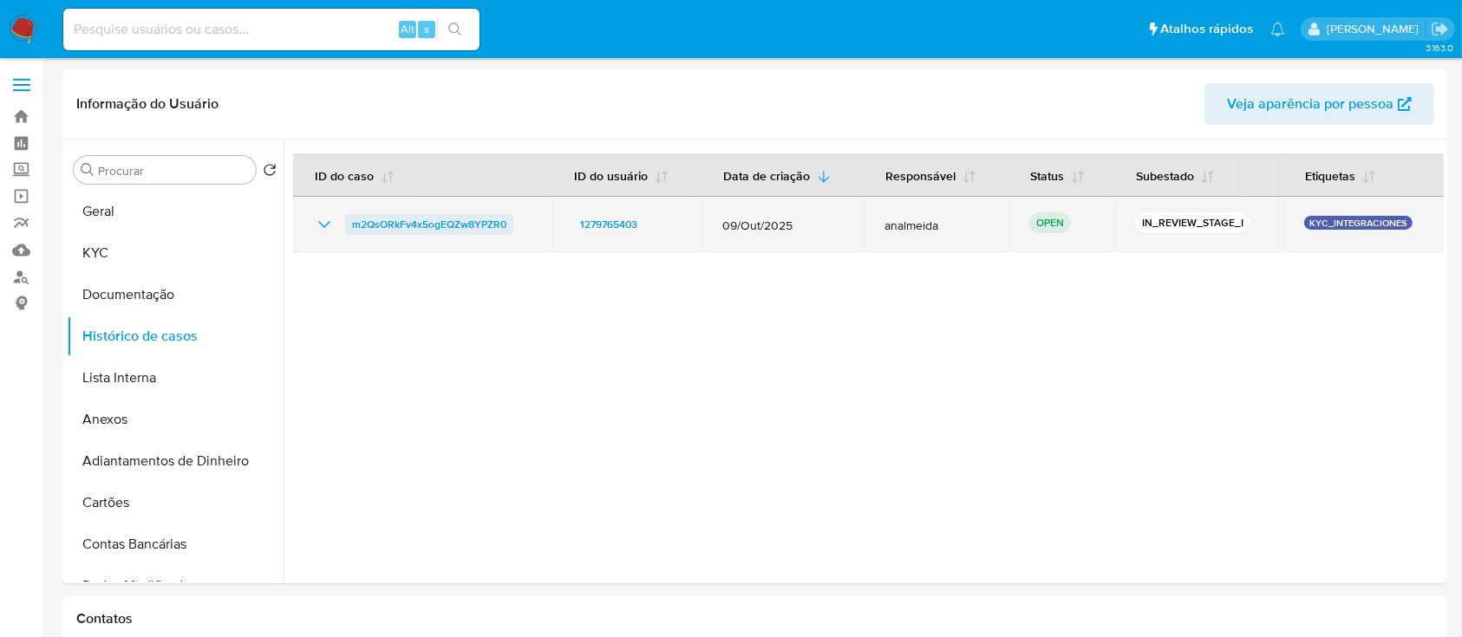
click at [402, 221] on span "m2QsORkFv4x5ogEQZw8YPZR0" at bounding box center [429, 224] width 154 height 21
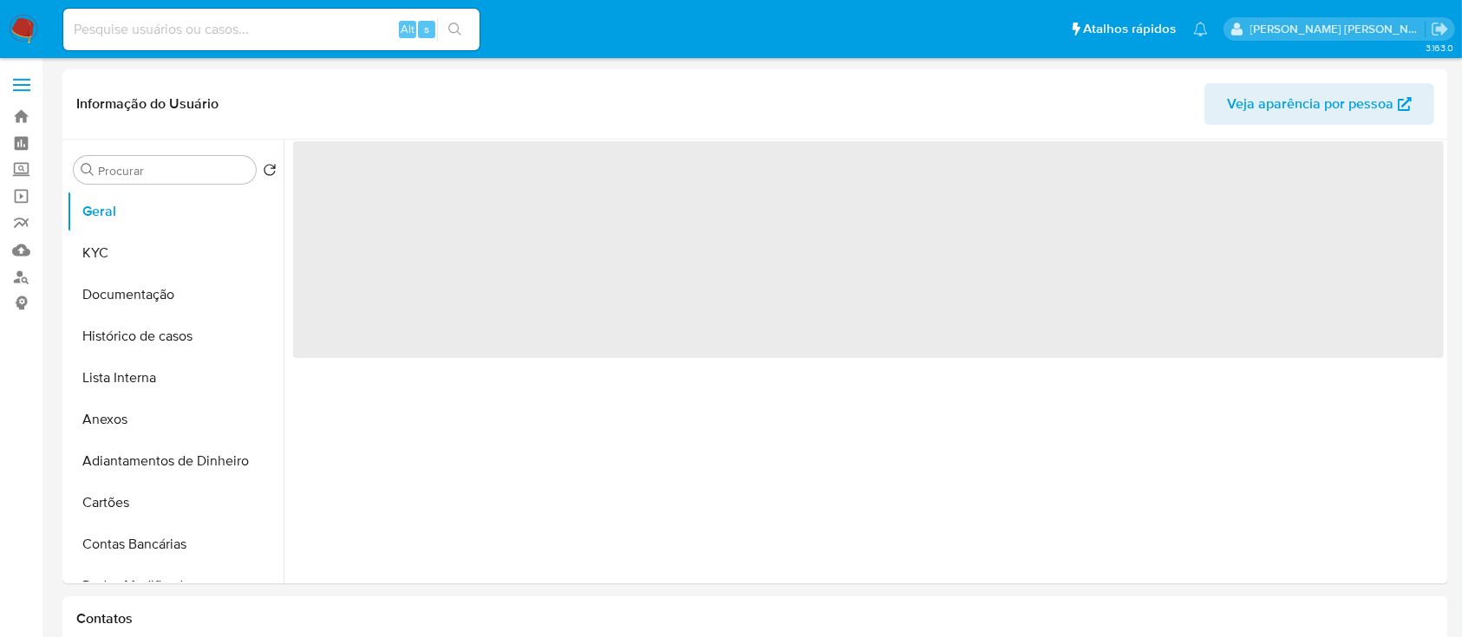
select select "10"
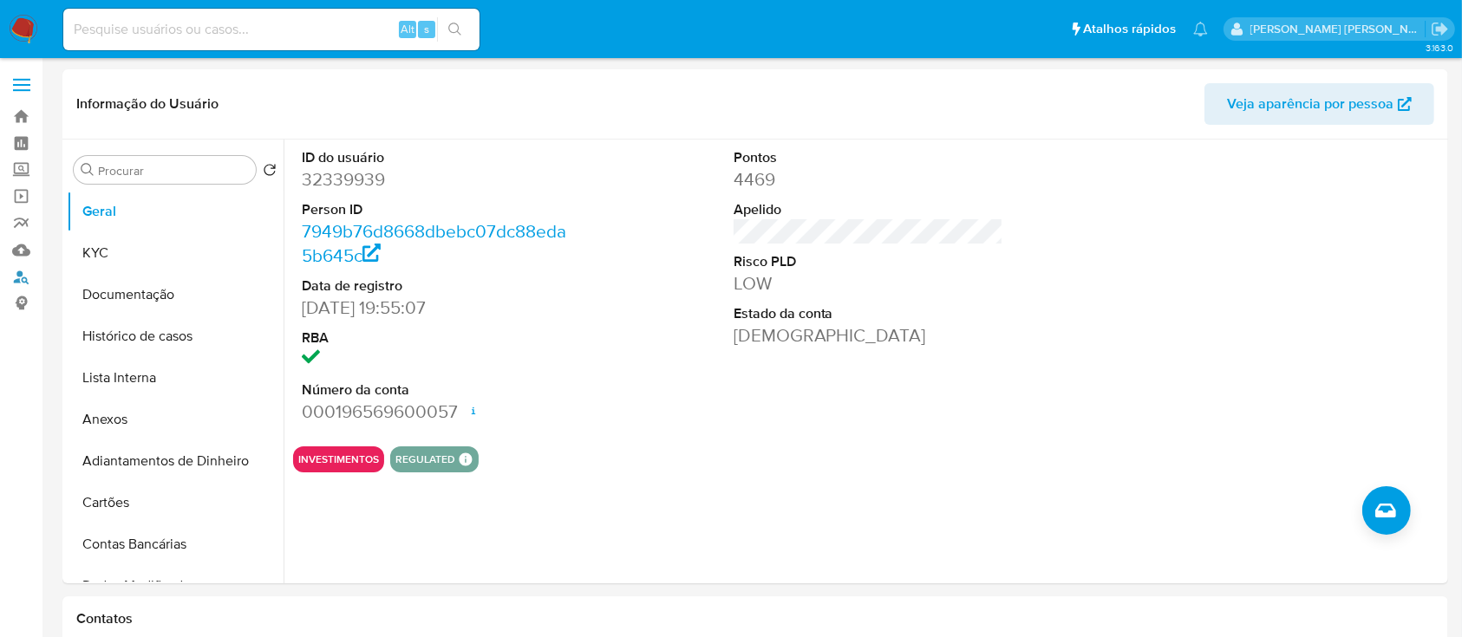
drag, startPoint x: 16, startPoint y: 278, endPoint x: 43, endPoint y: 280, distance: 26.9
click at [16, 278] on link "Localizador de pessoas" at bounding box center [103, 277] width 206 height 27
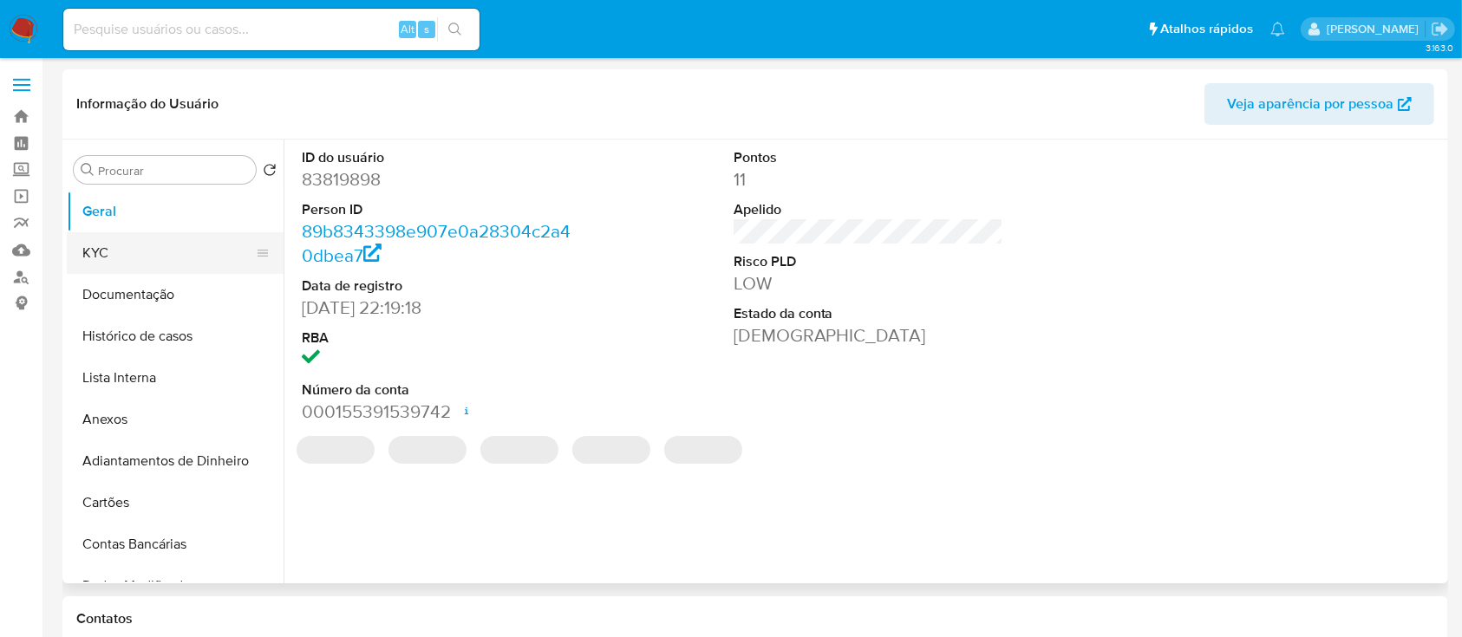
select select "10"
click at [163, 257] on button "KYC" at bounding box center [168, 253] width 203 height 42
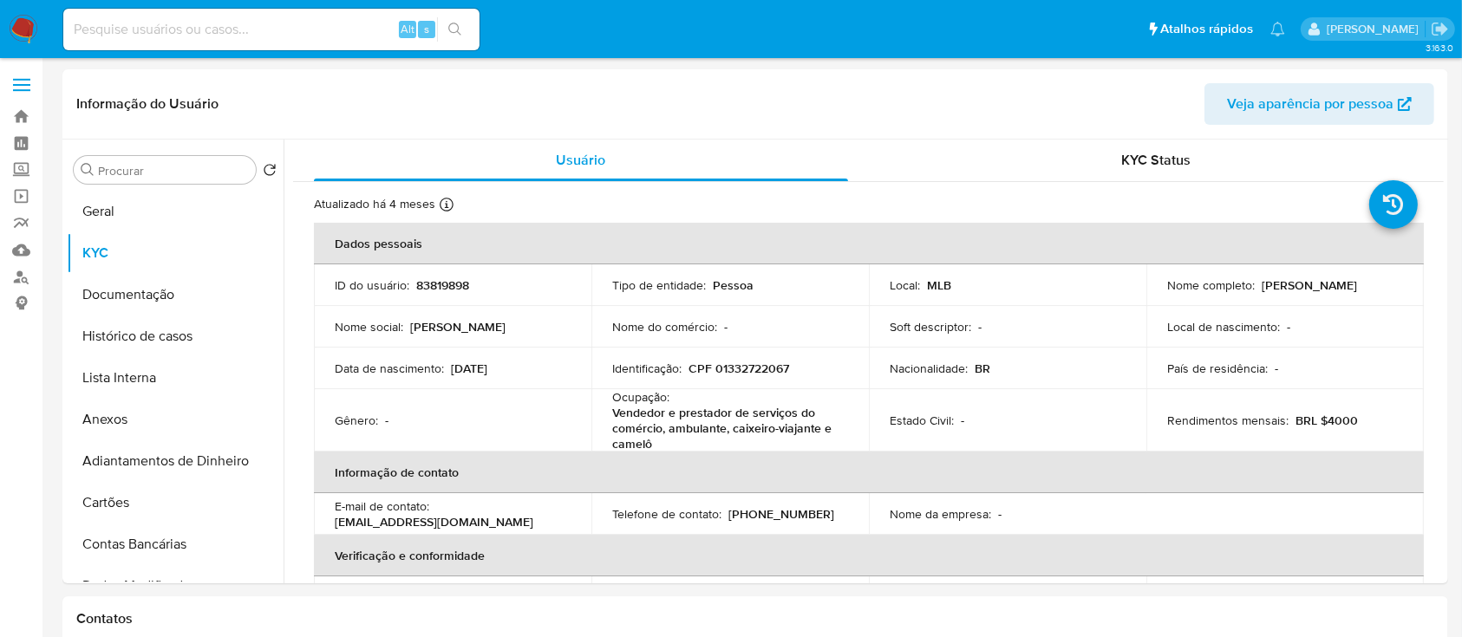
click at [1324, 413] on p "BRL $4000" at bounding box center [1326, 421] width 62 height 16
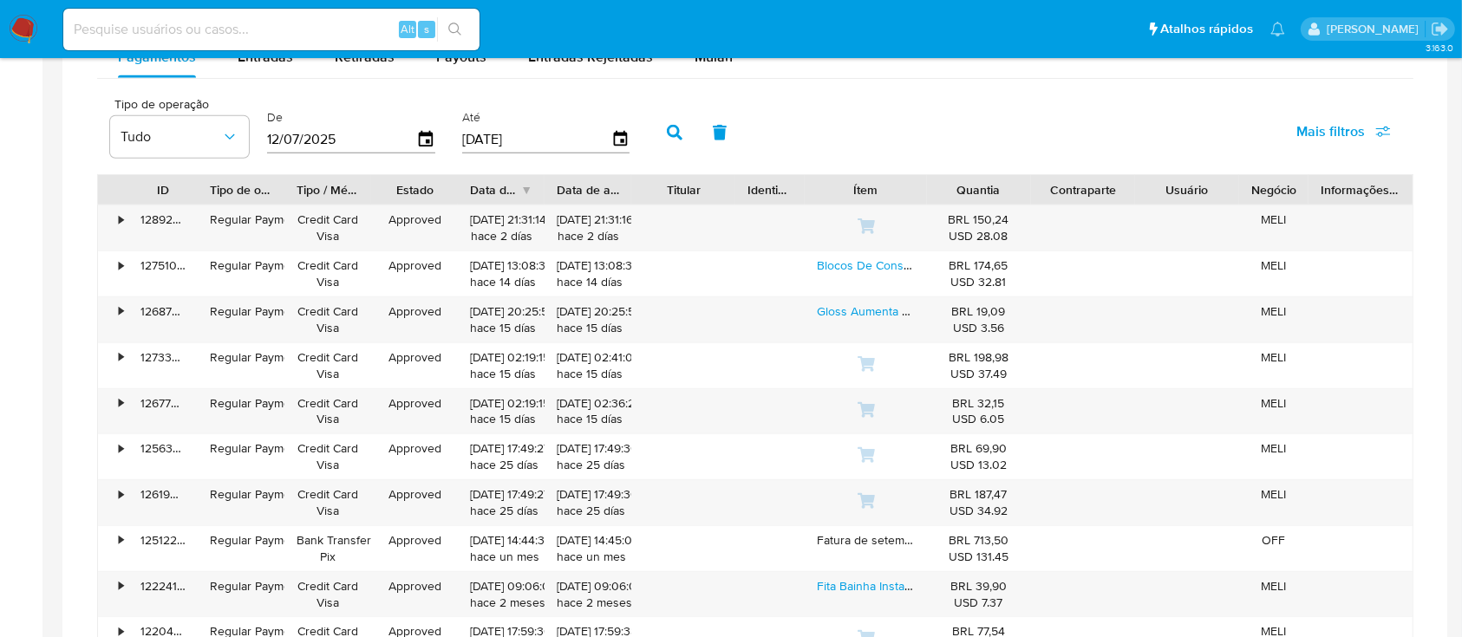
scroll to position [1156, 0]
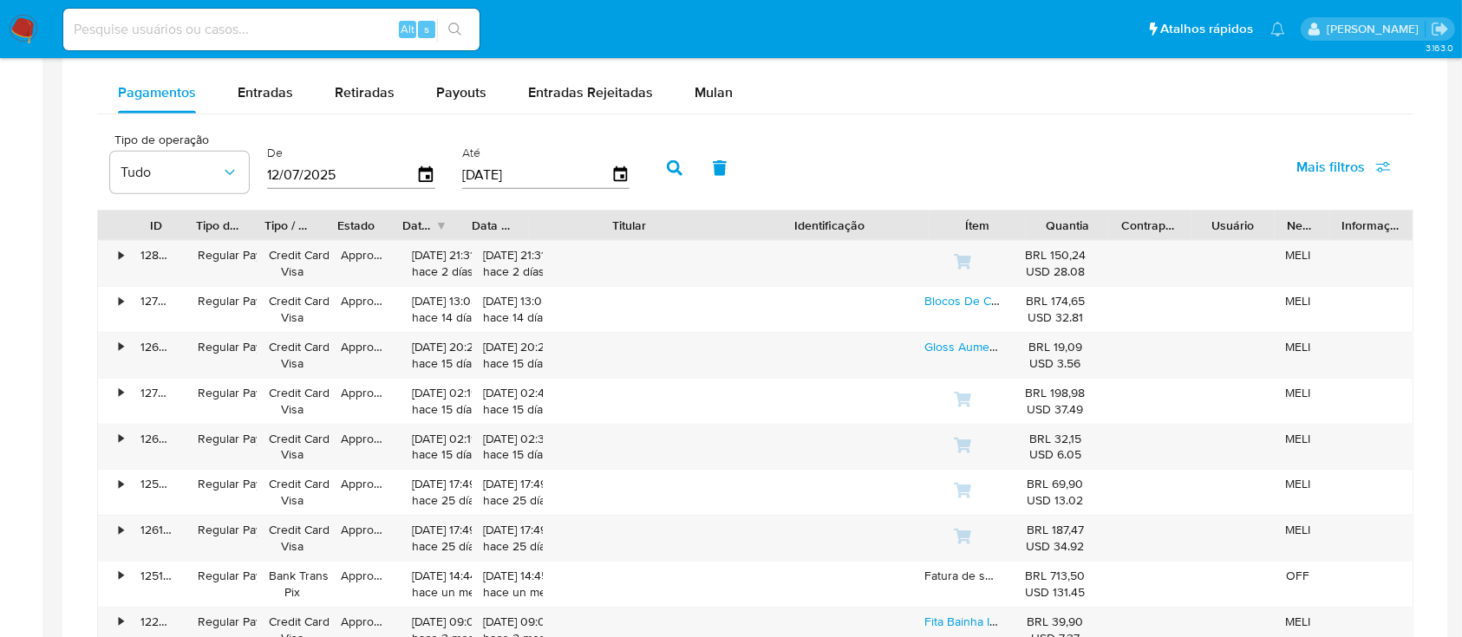
drag, startPoint x: 727, startPoint y: 223, endPoint x: 824, endPoint y: 223, distance: 96.2
click at [824, 223] on div "ID Tipo de operação Tipo / Método Estado Data de criação Data de aprovação Titu…" at bounding box center [755, 225] width 1314 height 29
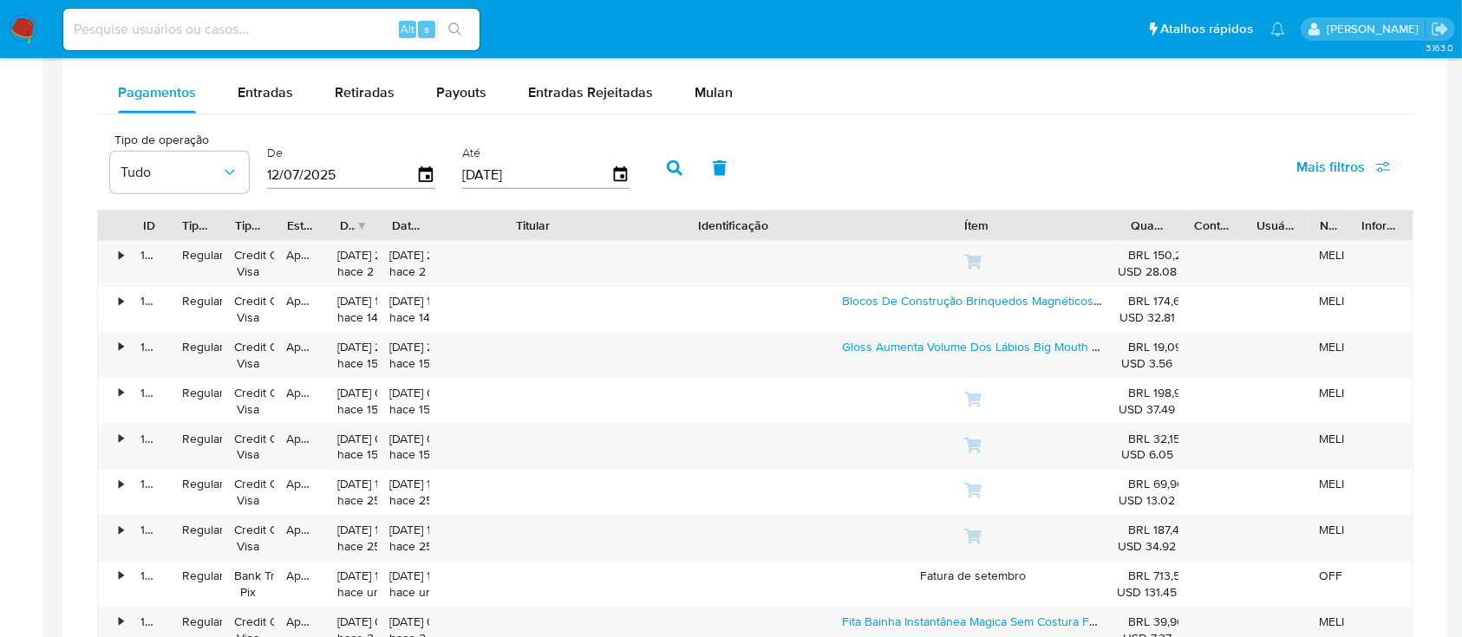
drag, startPoint x: 1028, startPoint y: 230, endPoint x: 1218, endPoint y: 229, distance: 189.9
click at [1218, 229] on div "ID Tipo de operação Tipo / Método Estado Data de criação Data de aprovação Titu…" at bounding box center [755, 225] width 1314 height 29
click at [288, 95] on span "Entradas" at bounding box center [265, 92] width 55 height 20
select select "10"
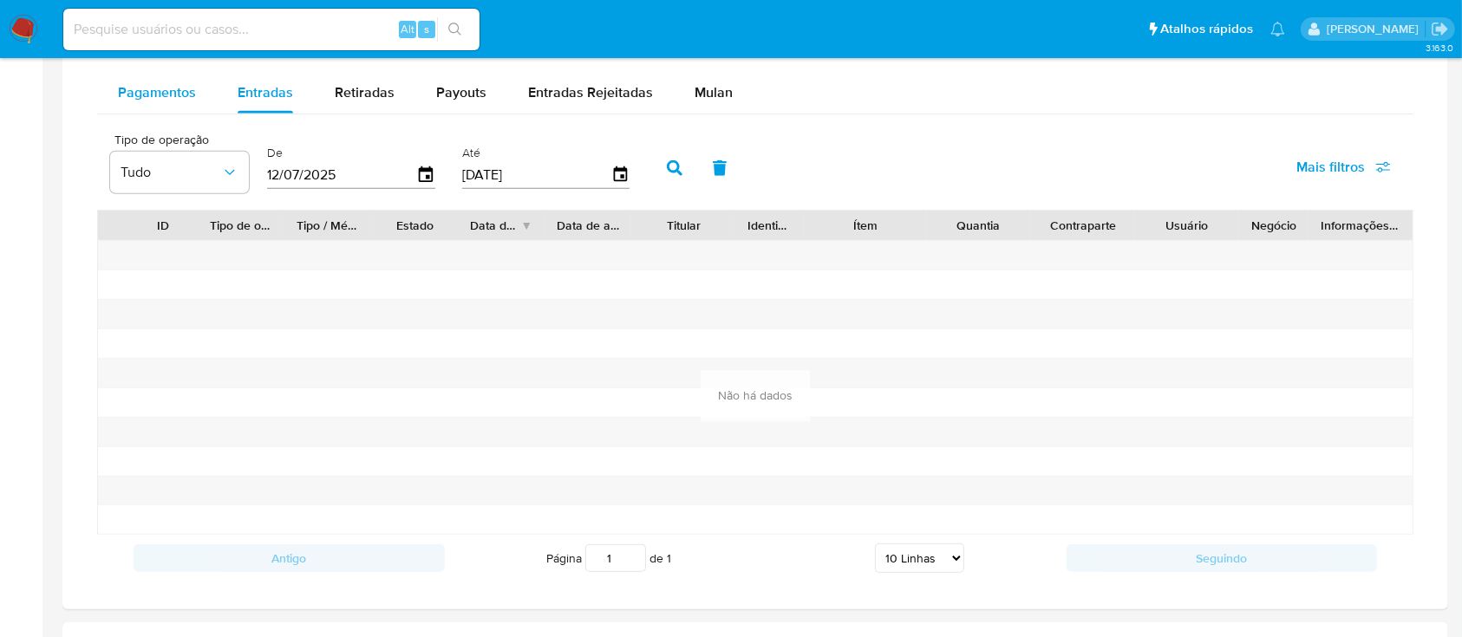
click at [173, 100] on span "Pagamentos" at bounding box center [157, 92] width 78 height 20
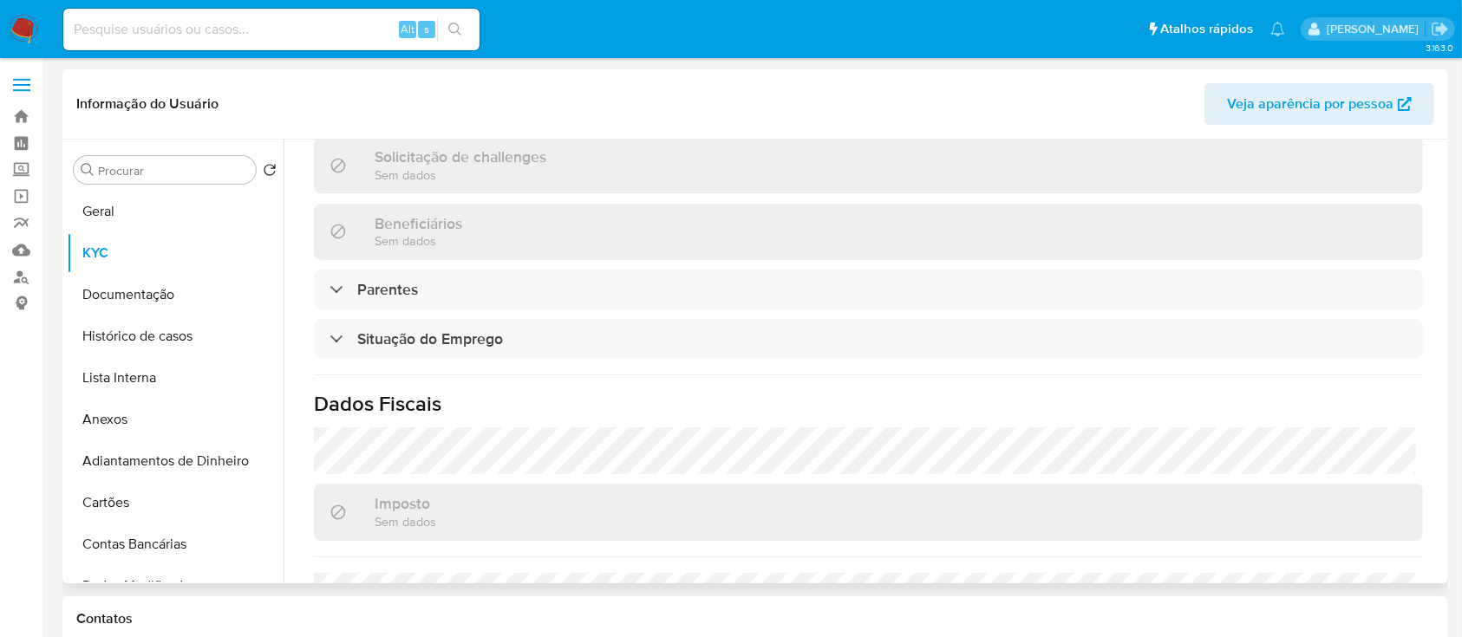
scroll to position [428, 0]
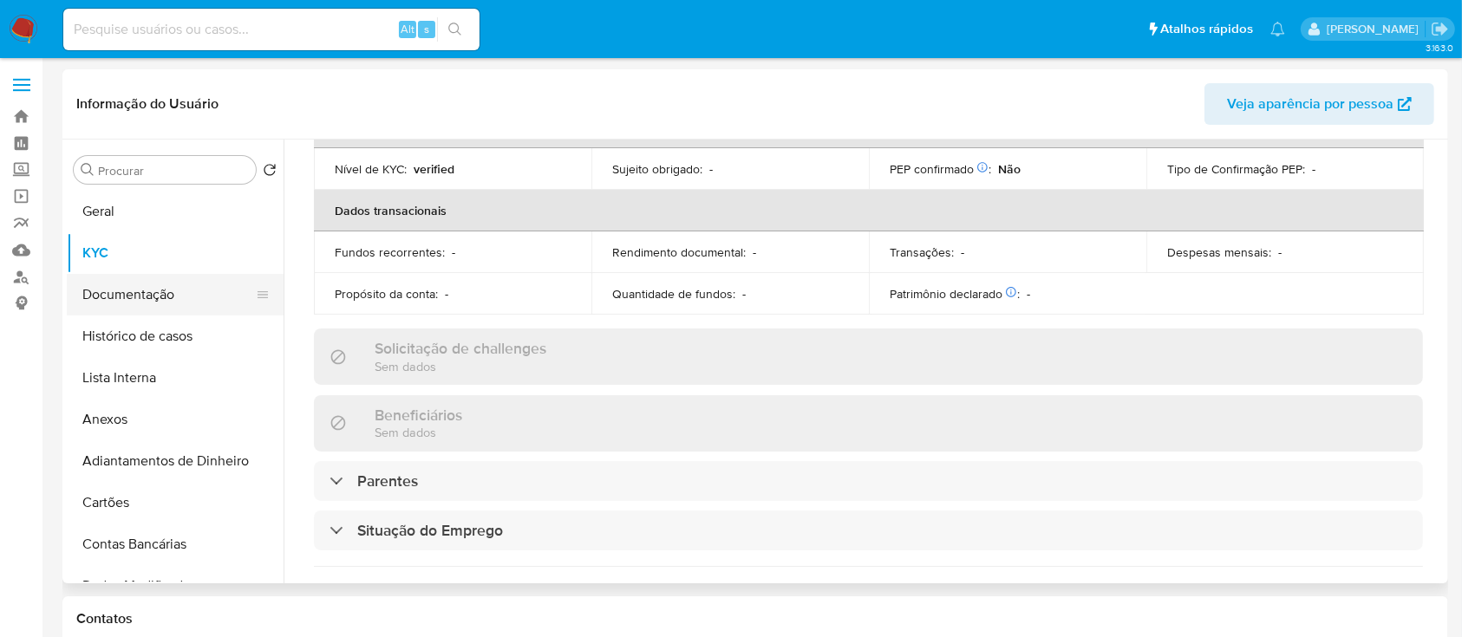
click at [153, 290] on button "Documentação" at bounding box center [168, 295] width 203 height 42
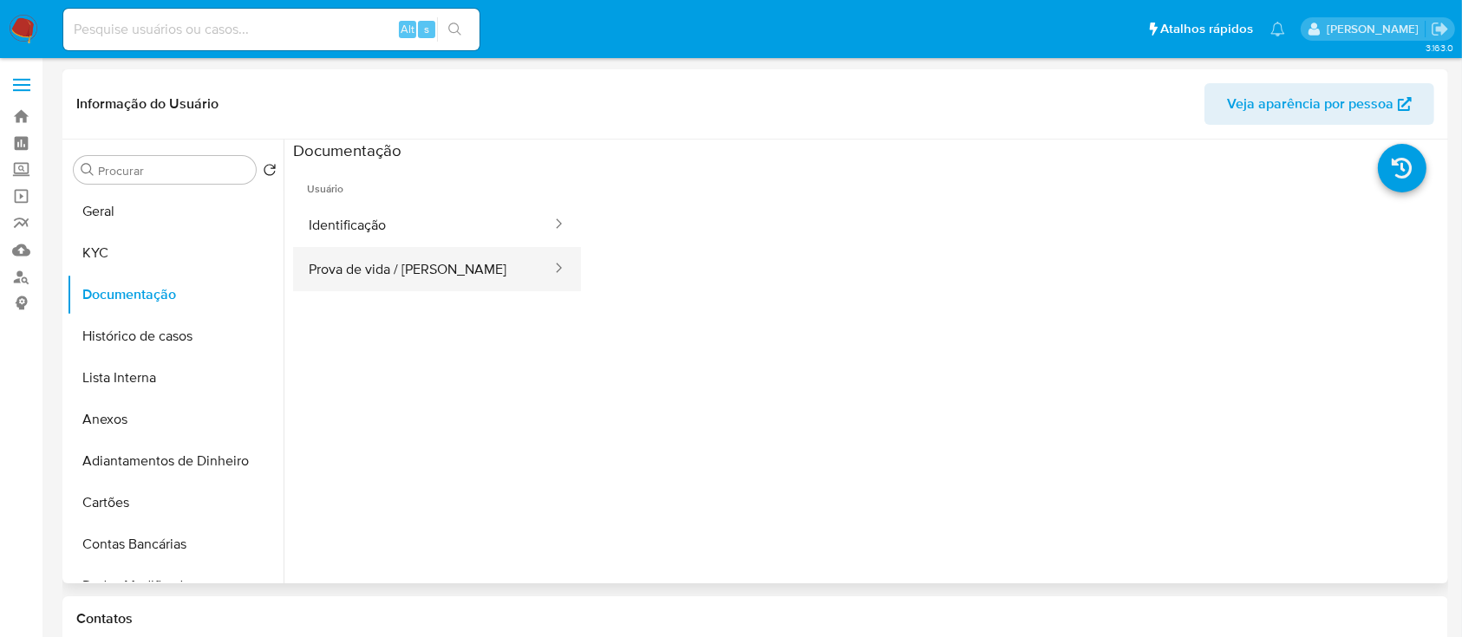
click at [486, 271] on button "Prova de vida / [PERSON_NAME]" at bounding box center [423, 269] width 260 height 44
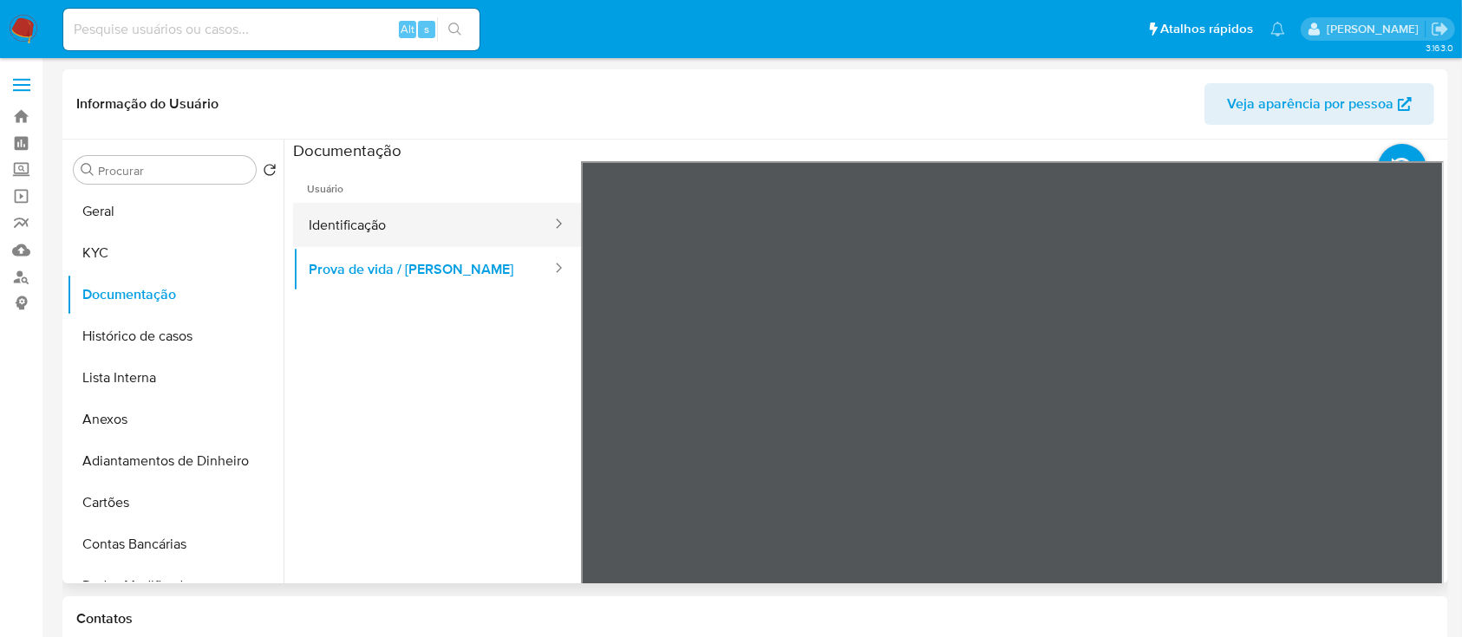
click at [385, 218] on button "Identificação" at bounding box center [423, 225] width 260 height 44
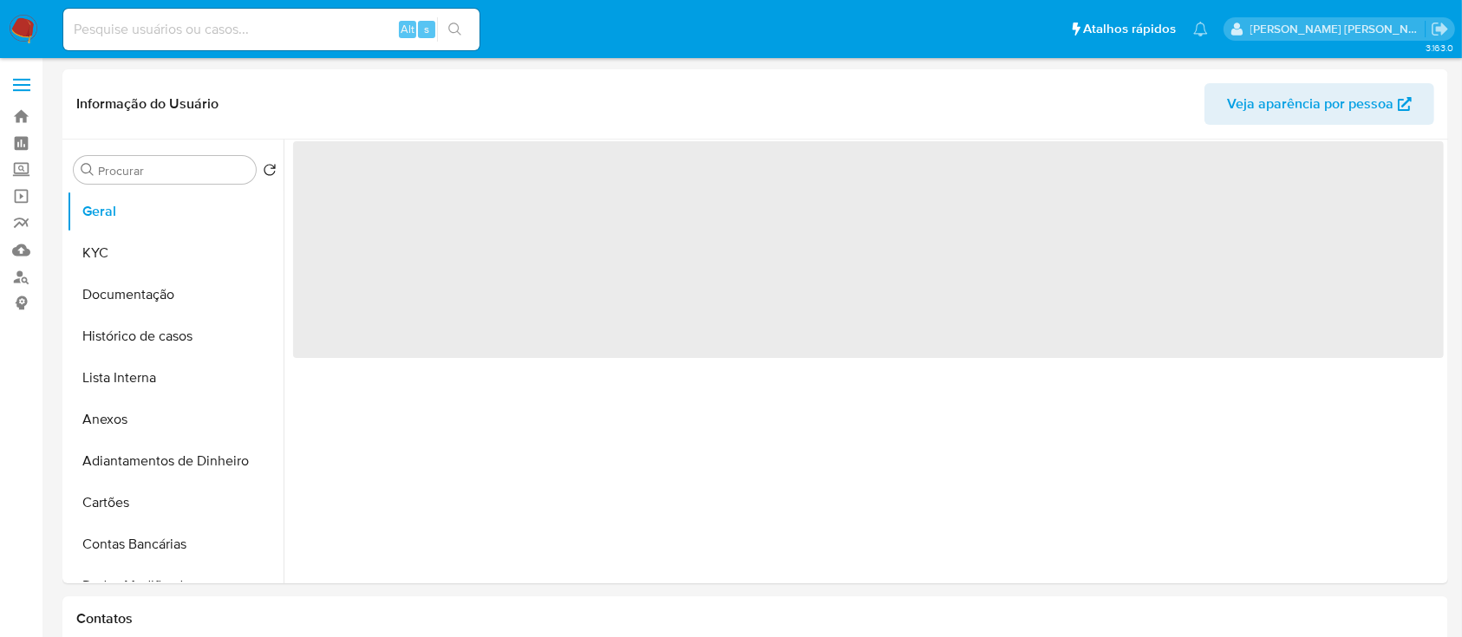
select select "10"
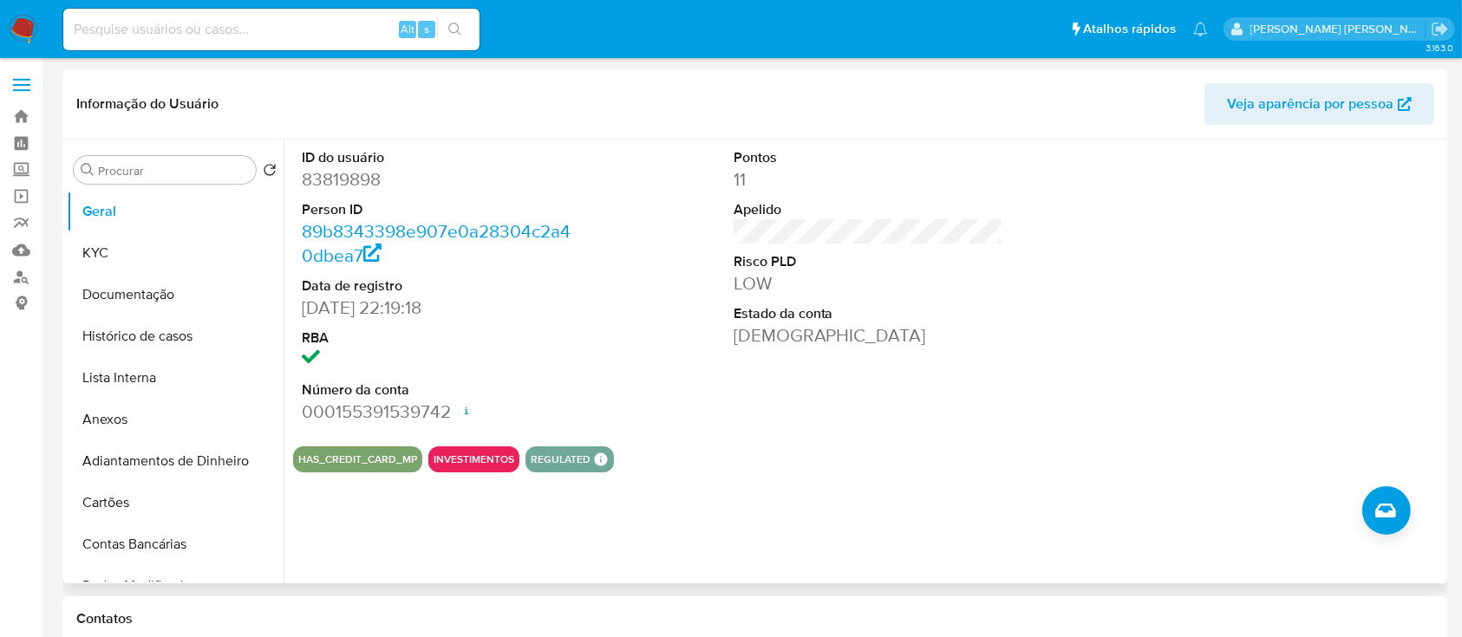
click at [563, 283] on dt "Data de registro" at bounding box center [437, 286] width 270 height 19
click at [146, 287] on button "Documentação" at bounding box center [168, 295] width 203 height 42
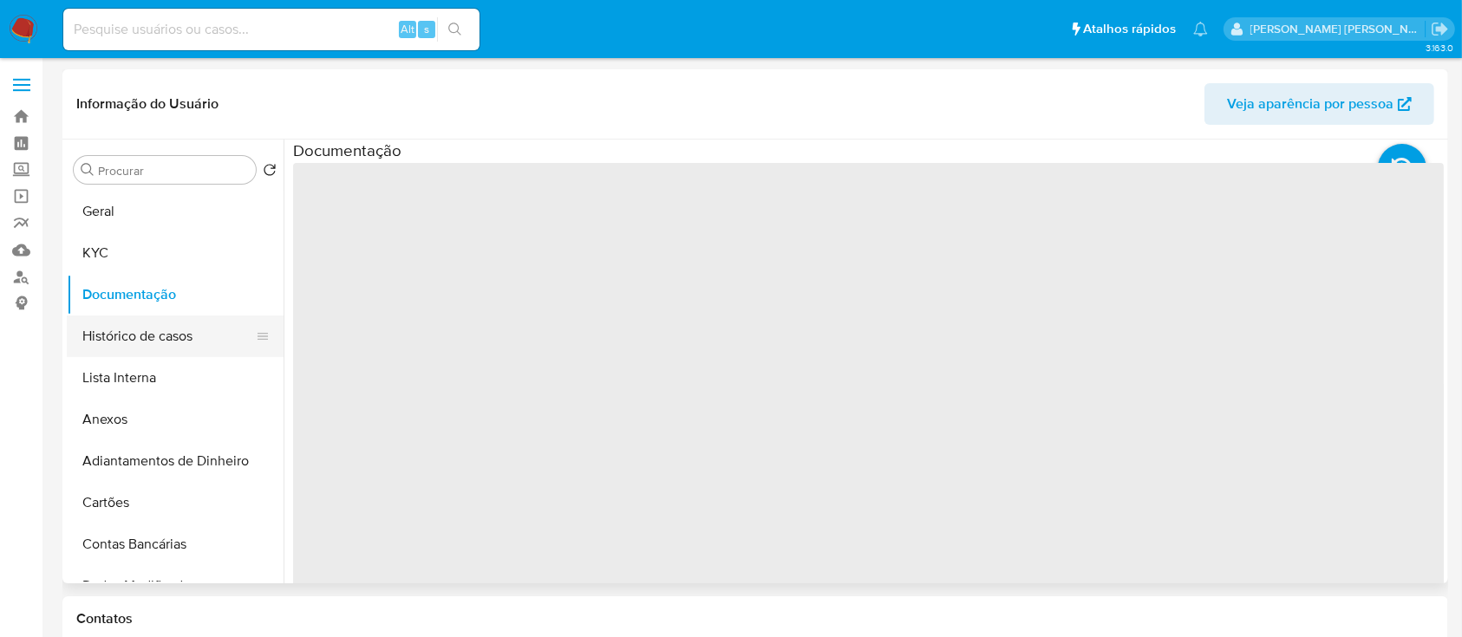
click at [155, 322] on button "Histórico de casos" at bounding box center [168, 337] width 203 height 42
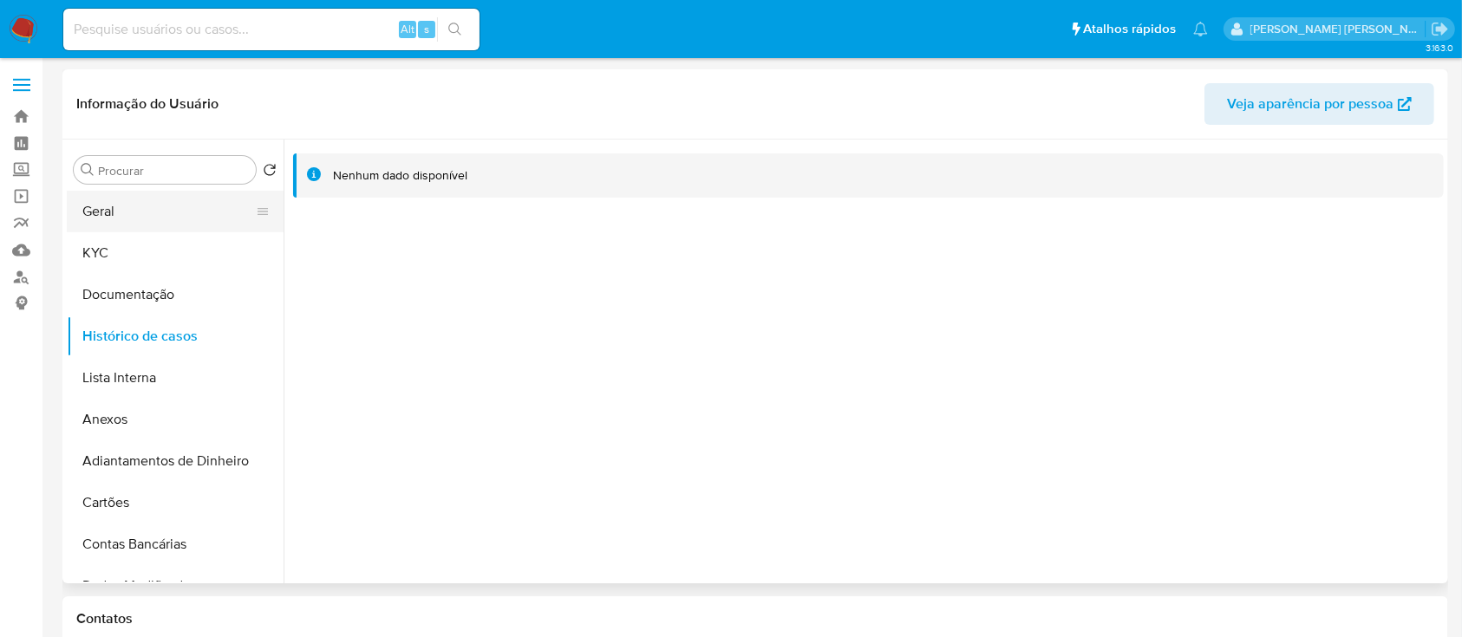
click at [84, 209] on button "Geral" at bounding box center [168, 212] width 203 height 42
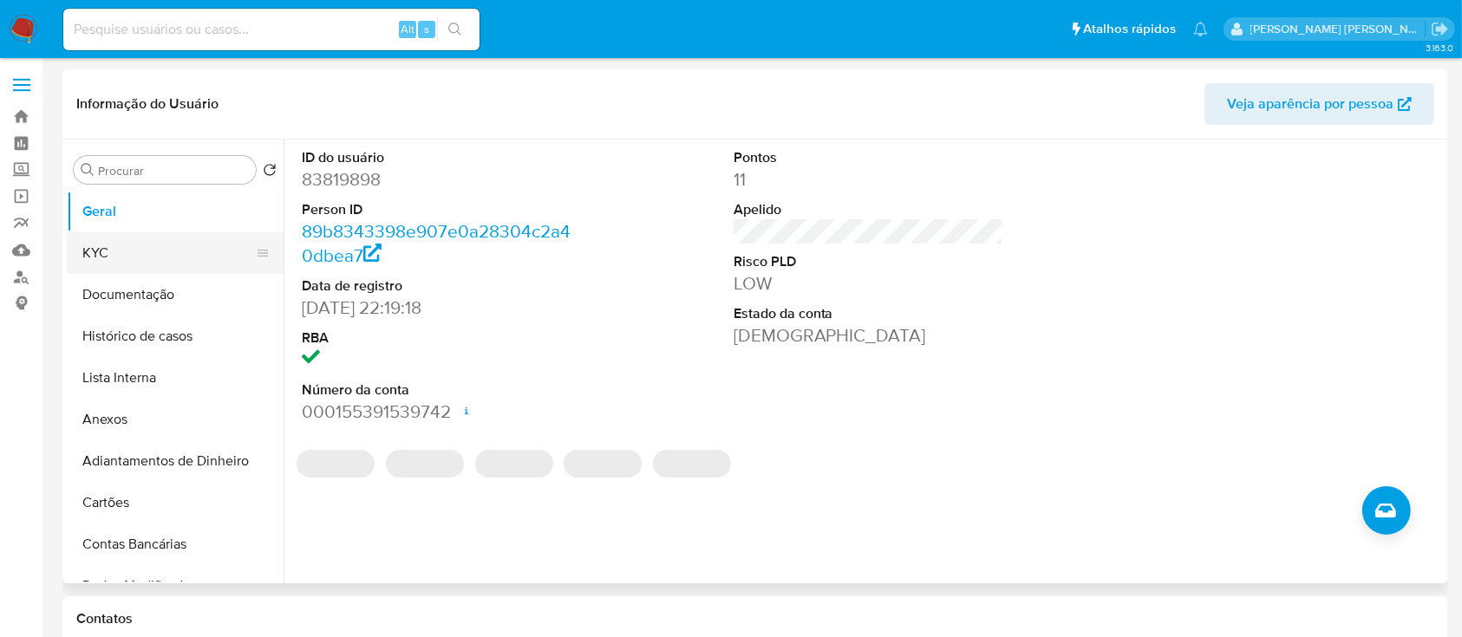
click at [140, 268] on button "KYC" at bounding box center [168, 253] width 203 height 42
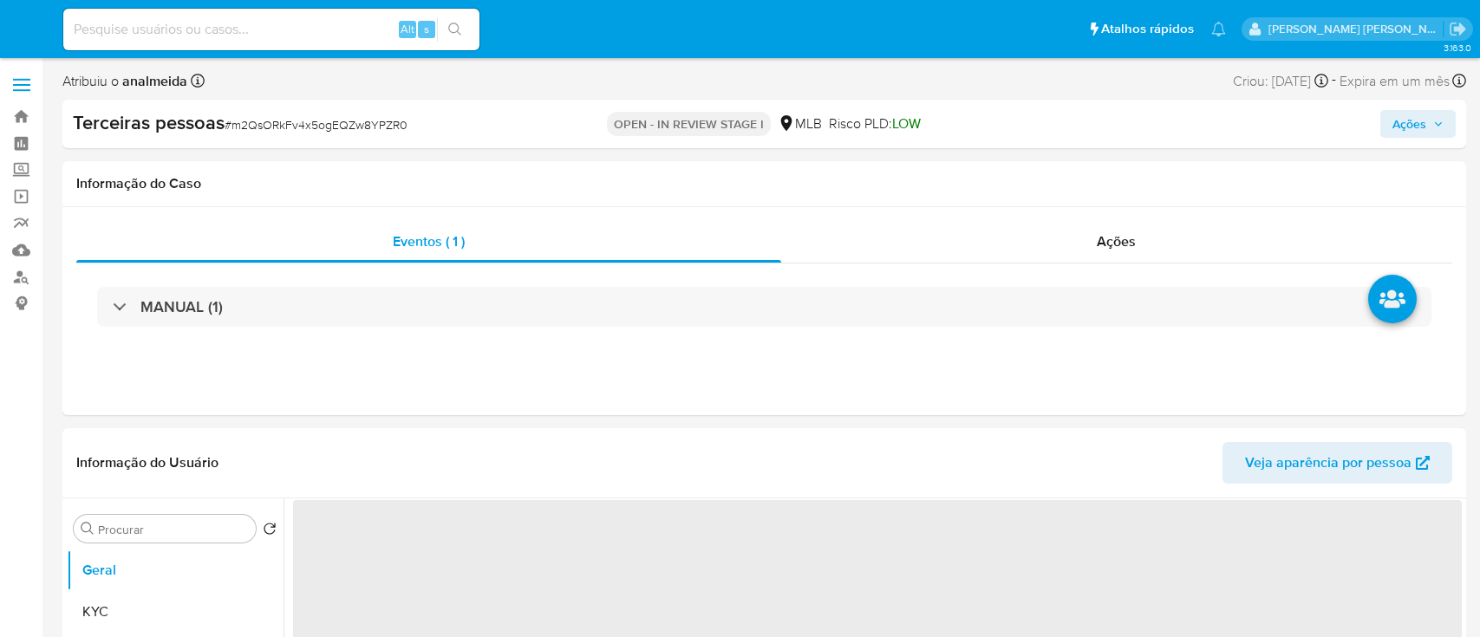
select select "10"
